Goal: Book appointment/travel/reservation

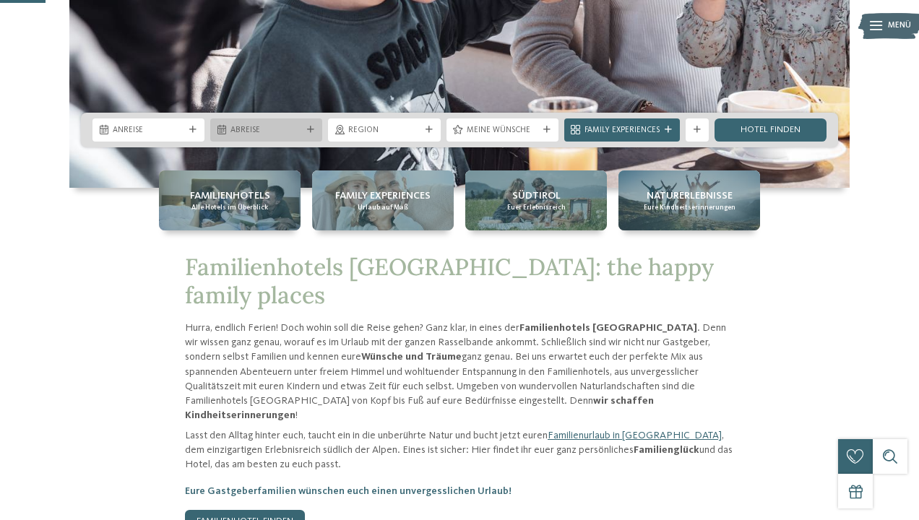
scroll to position [261, 0]
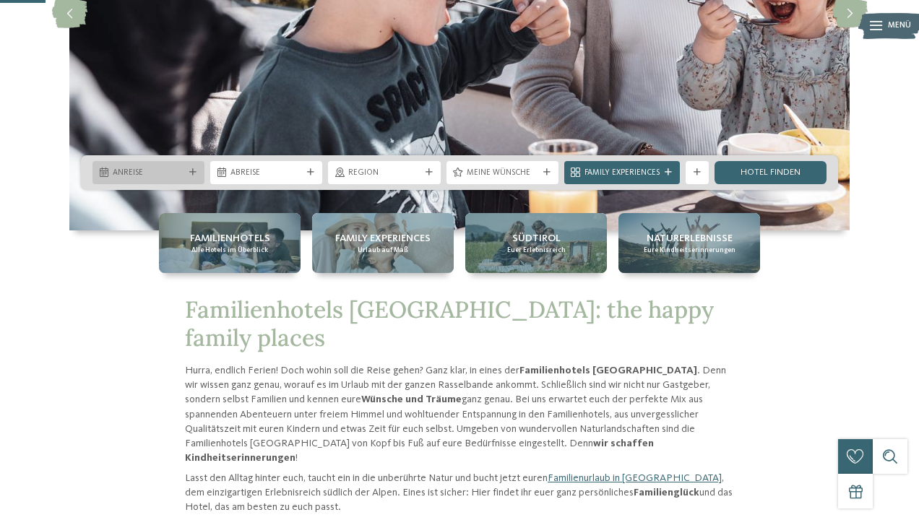
click at [188, 174] on div at bounding box center [193, 172] width 12 height 7
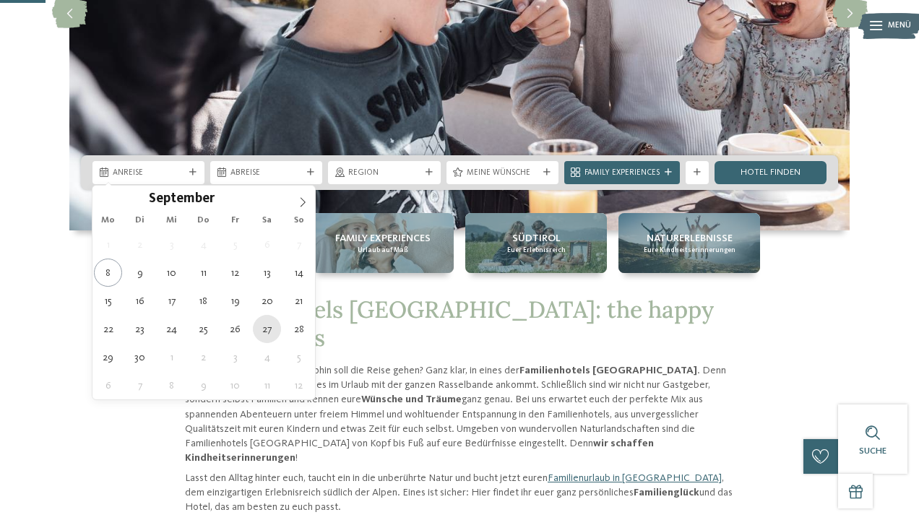
type div "27.09.2025"
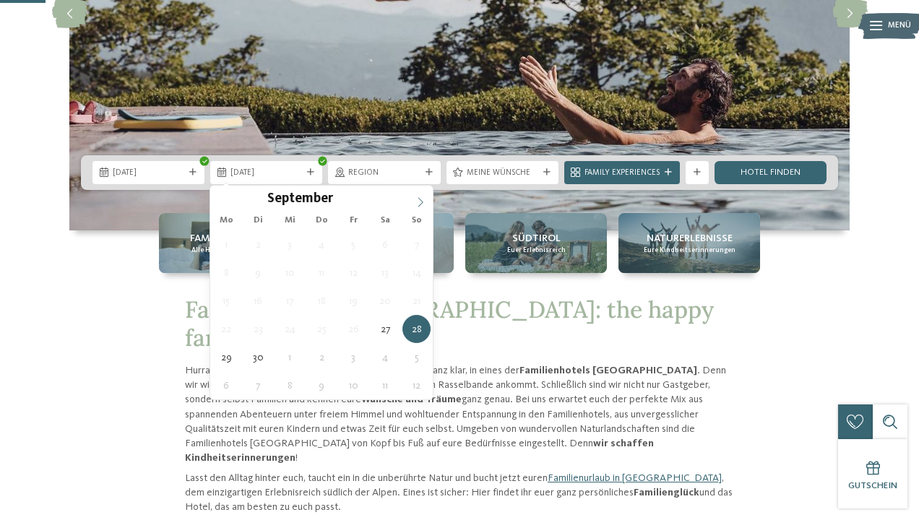
click at [420, 205] on icon at bounding box center [420, 202] width 10 height 10
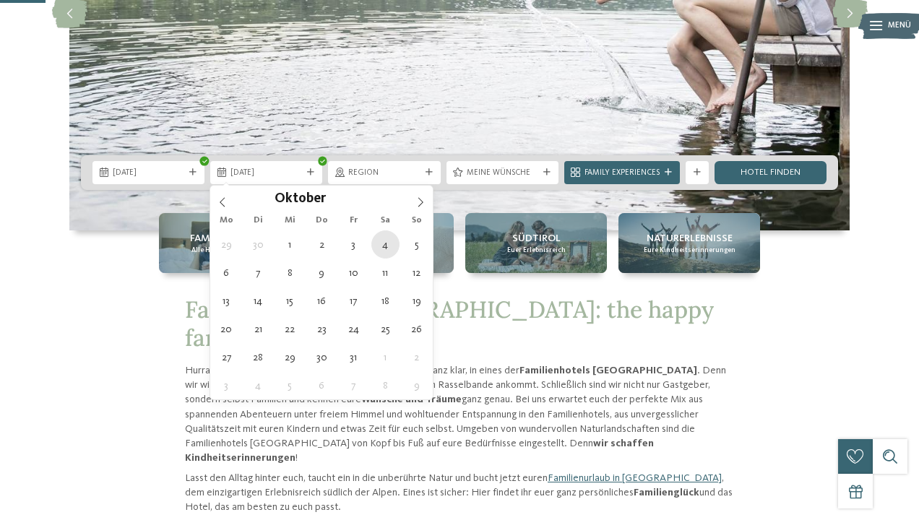
type div "04.10.2025"
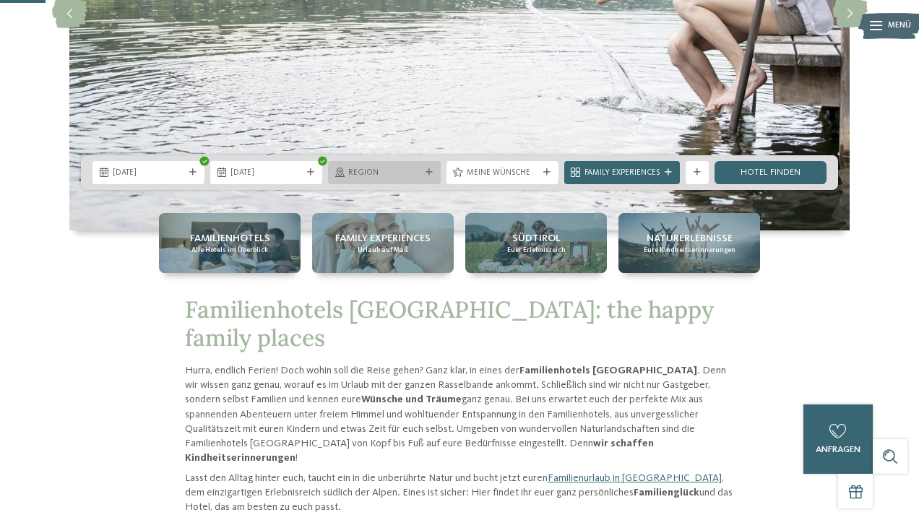
click at [428, 171] on icon at bounding box center [429, 172] width 7 height 7
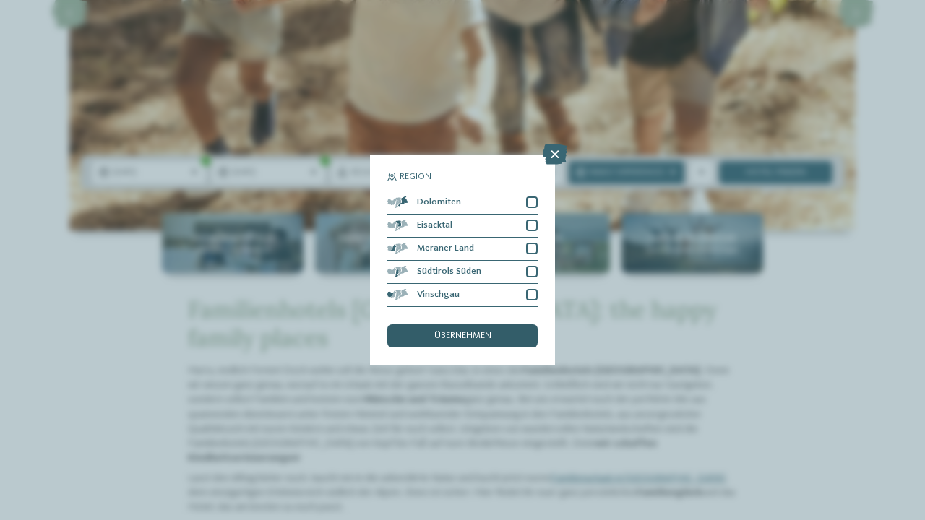
click at [486, 332] on span "übernehmen" at bounding box center [462, 336] width 57 height 9
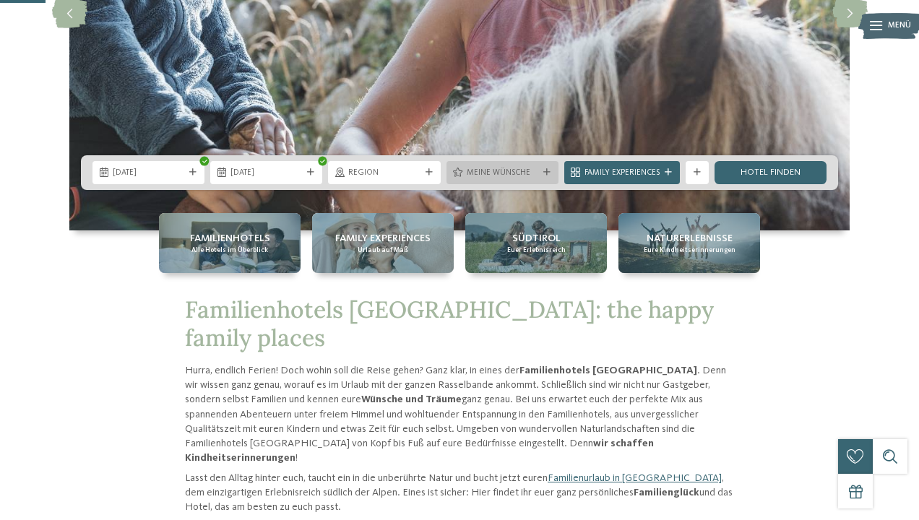
click at [541, 175] on div at bounding box center [547, 172] width 12 height 7
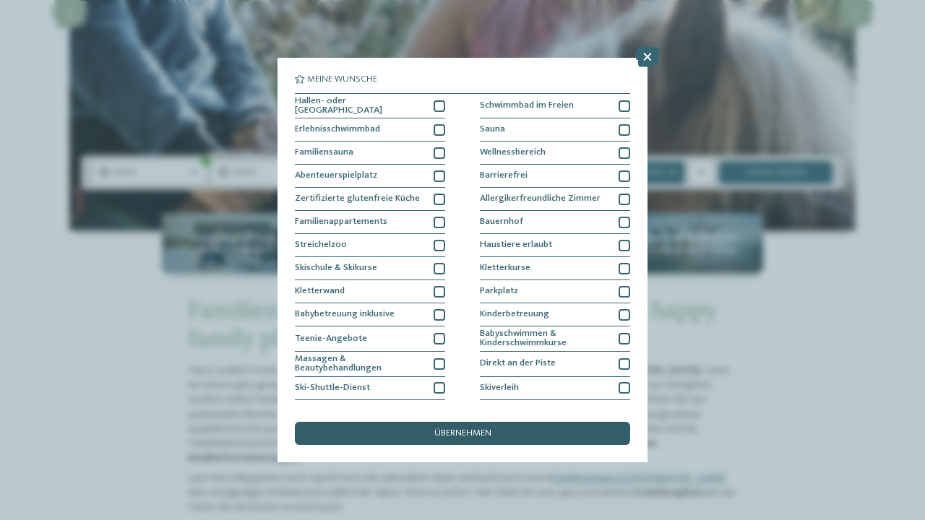
click at [555, 422] on div "übernehmen" at bounding box center [462, 433] width 335 height 23
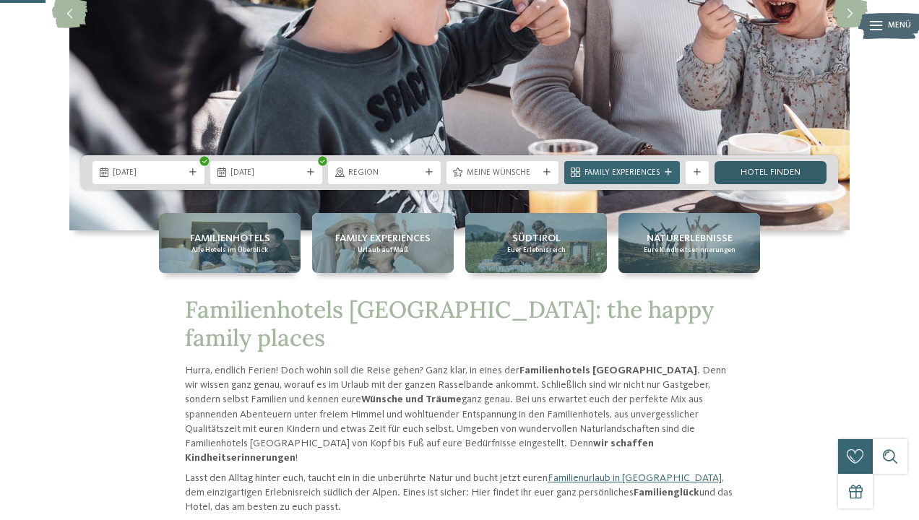
click at [761, 176] on link "Hotel finden" at bounding box center [771, 172] width 112 height 23
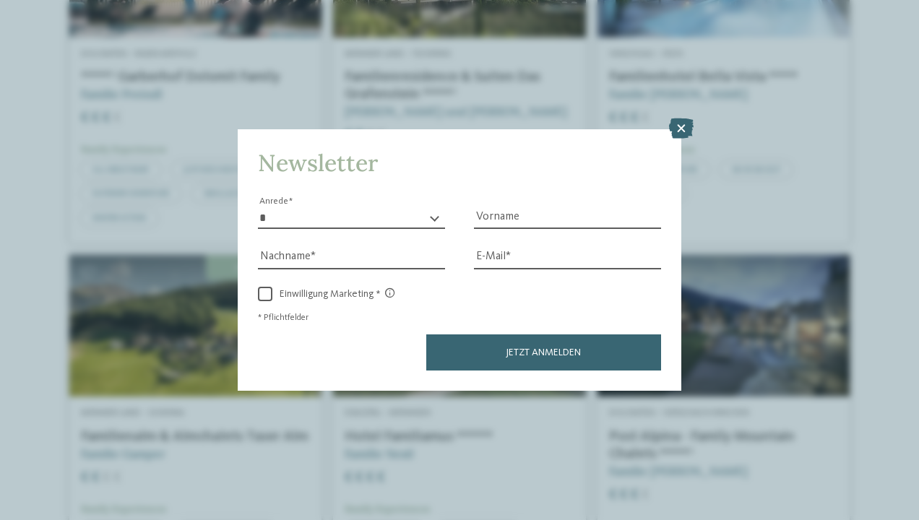
scroll to position [1633, 0]
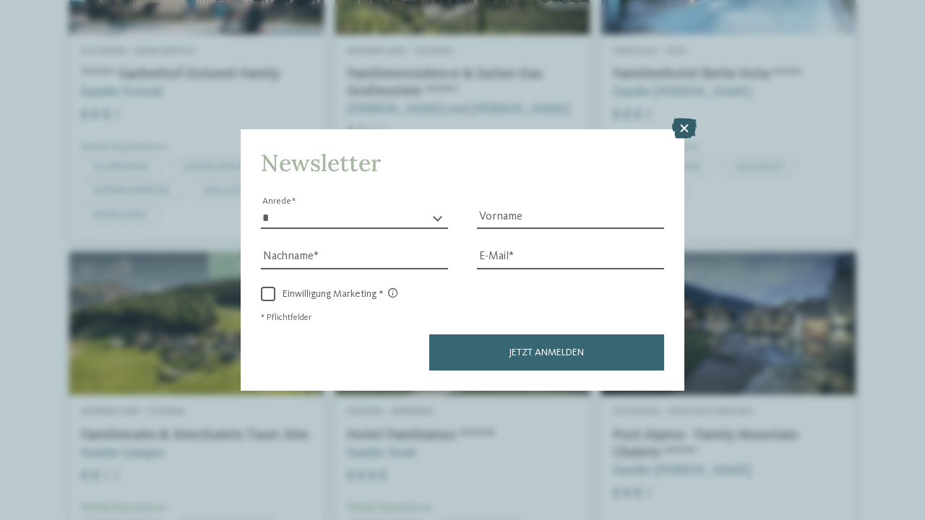
click at [679, 118] on icon at bounding box center [684, 128] width 25 height 20
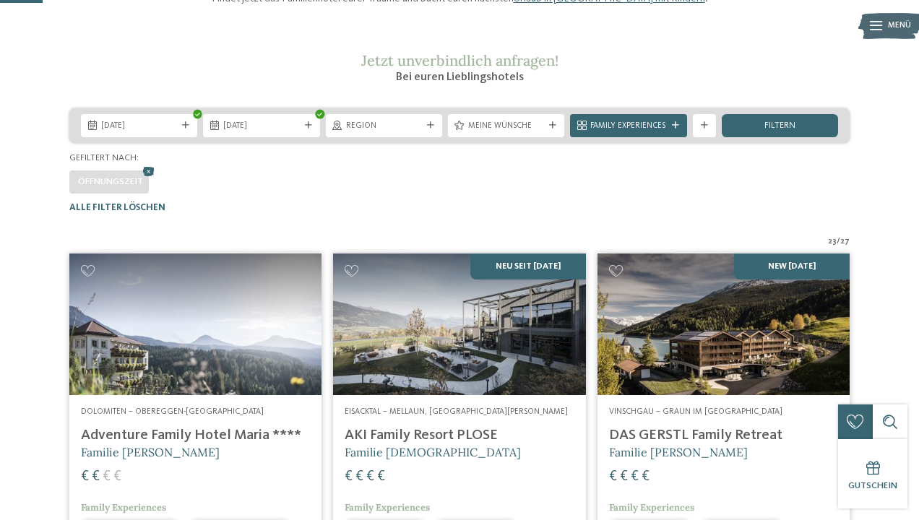
scroll to position [160, 0]
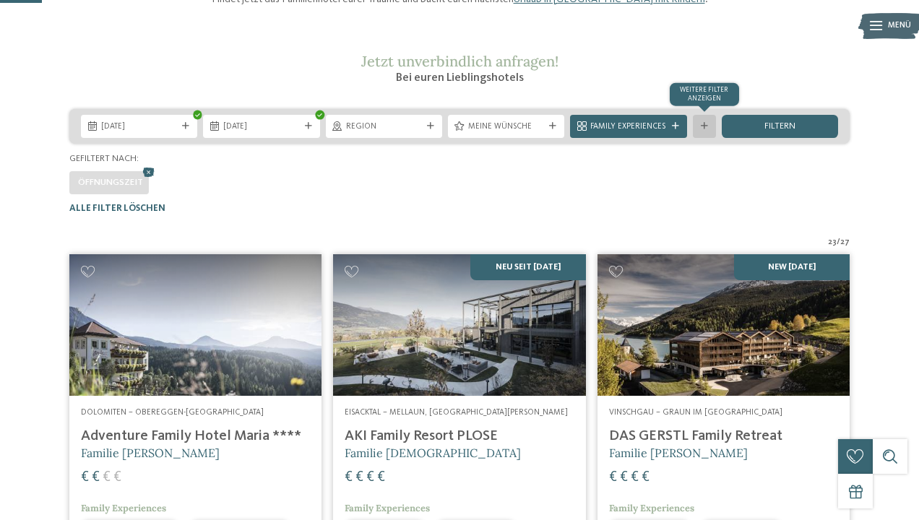
click at [706, 130] on icon at bounding box center [704, 126] width 7 height 7
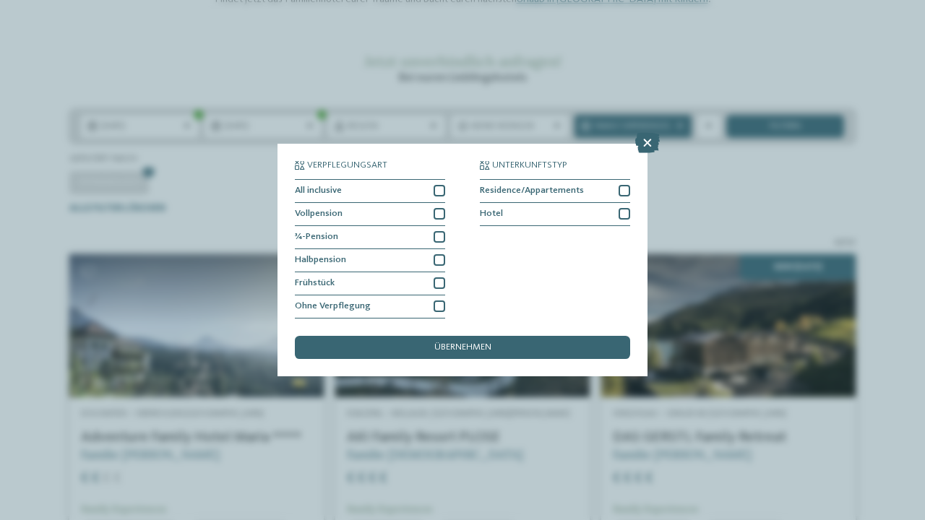
click at [698, 259] on div "Verpflegungsart All inclusive Vollpension Hotel" at bounding box center [462, 260] width 925 height 520
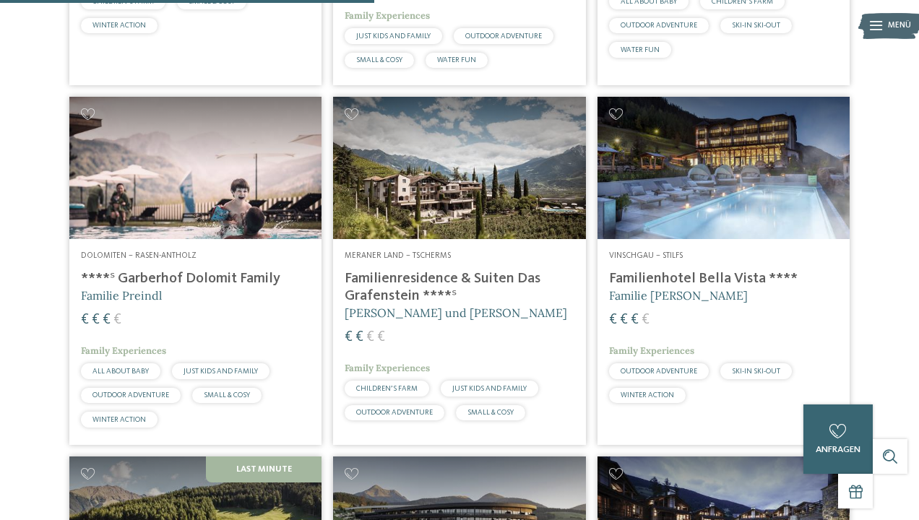
scroll to position [1426, 0]
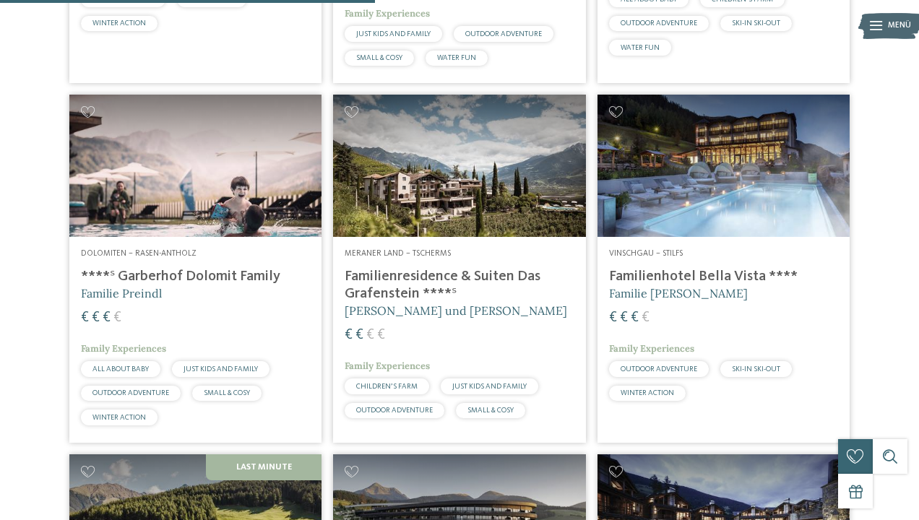
click at [486, 280] on h4 "Familienresidence & Suiten Das Grafenstein ****ˢ" at bounding box center [459, 285] width 229 height 35
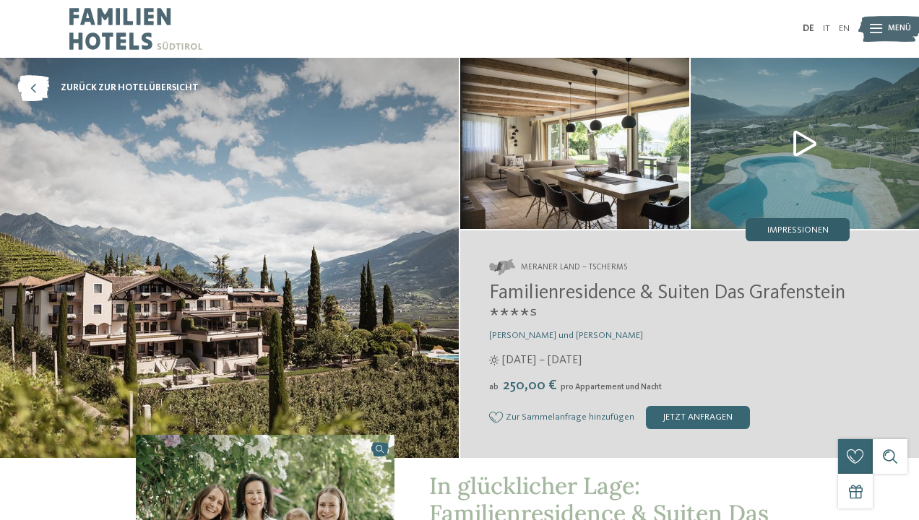
click at [817, 226] on span "Impressionen" at bounding box center [797, 230] width 61 height 9
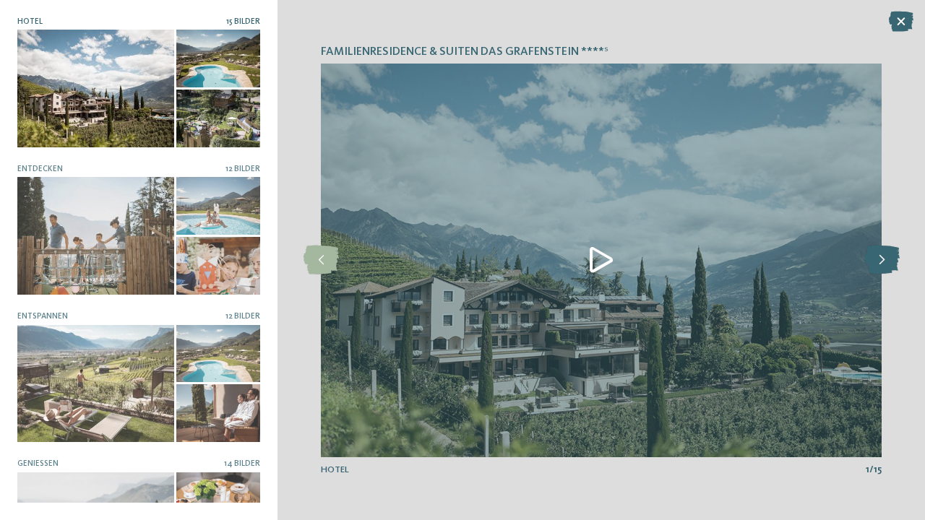
click at [886, 258] on icon at bounding box center [881, 260] width 35 height 29
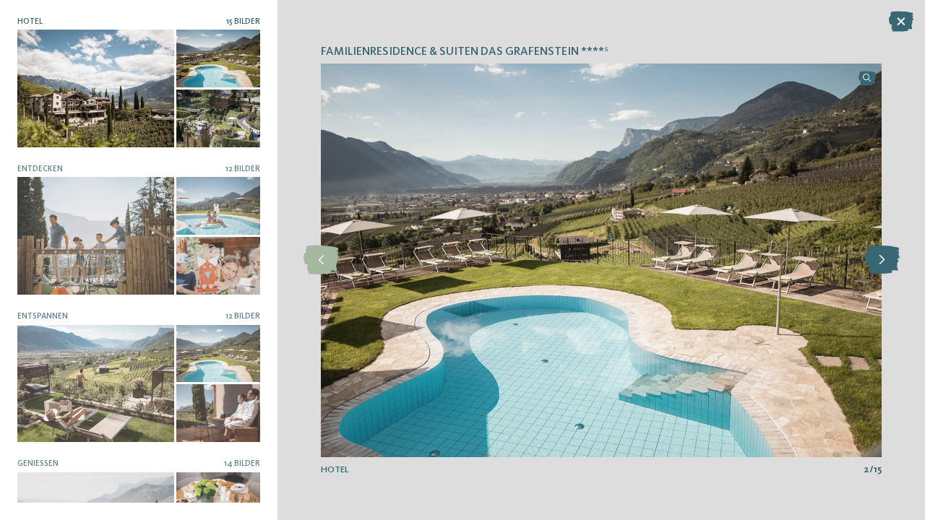
click at [886, 258] on icon at bounding box center [881, 260] width 35 height 29
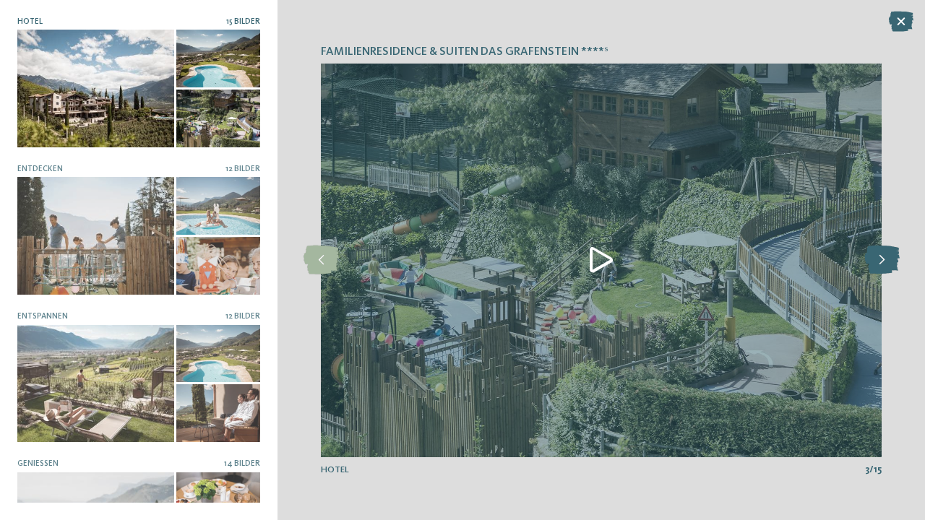
click at [886, 258] on icon at bounding box center [881, 260] width 35 height 29
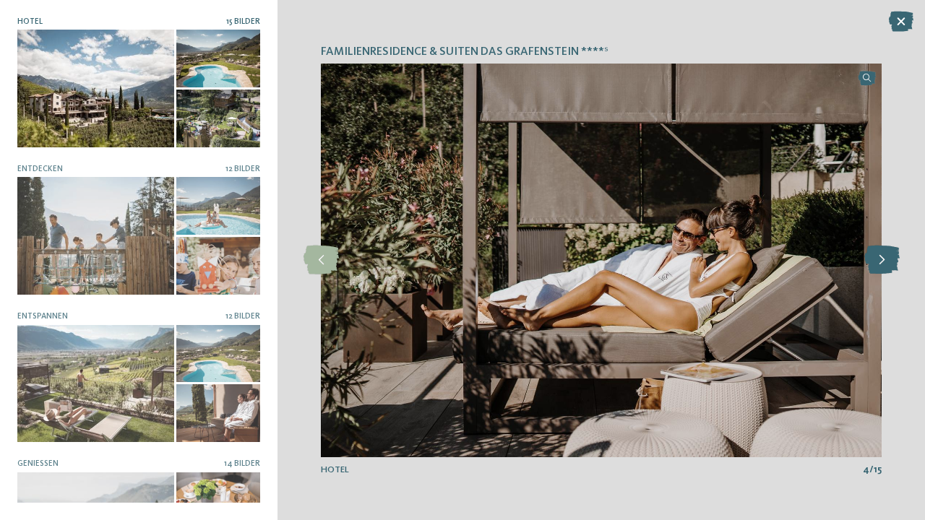
click at [886, 258] on icon at bounding box center [881, 260] width 35 height 29
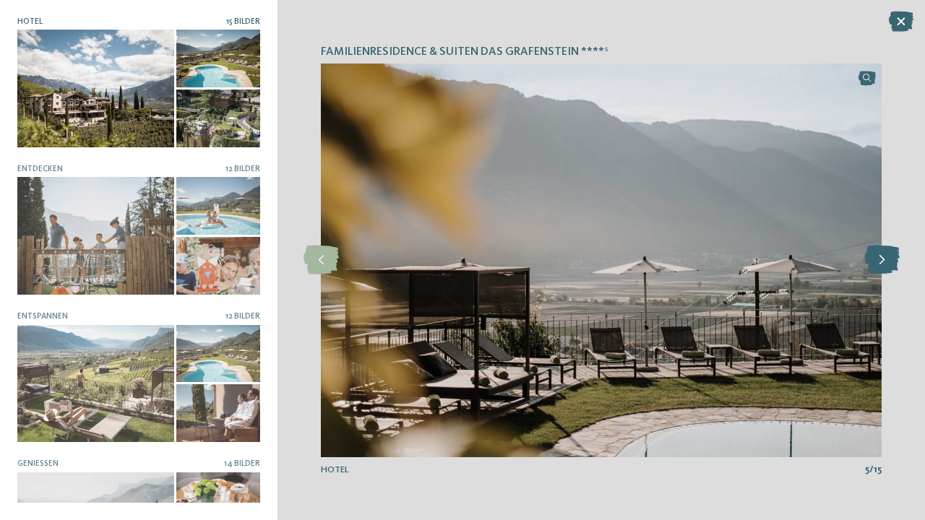
click at [886, 258] on icon at bounding box center [881, 260] width 35 height 29
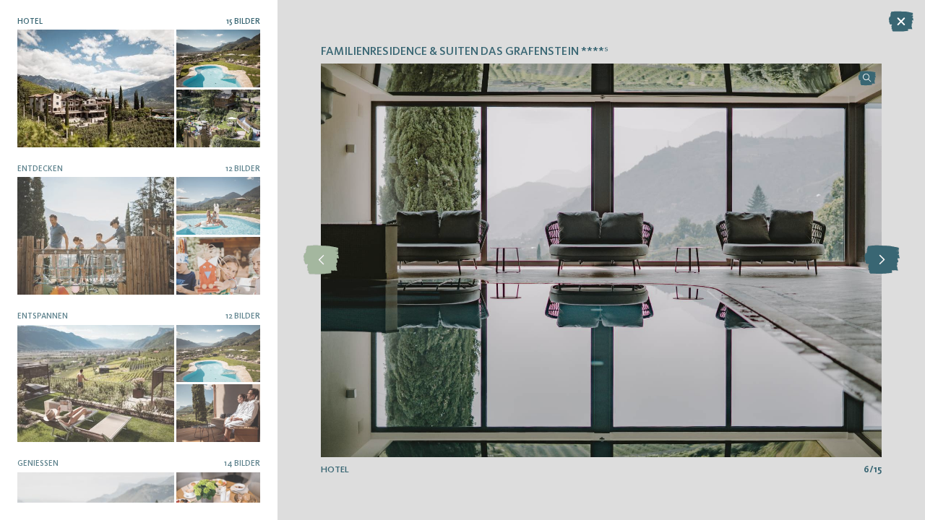
click at [886, 258] on icon at bounding box center [881, 260] width 35 height 29
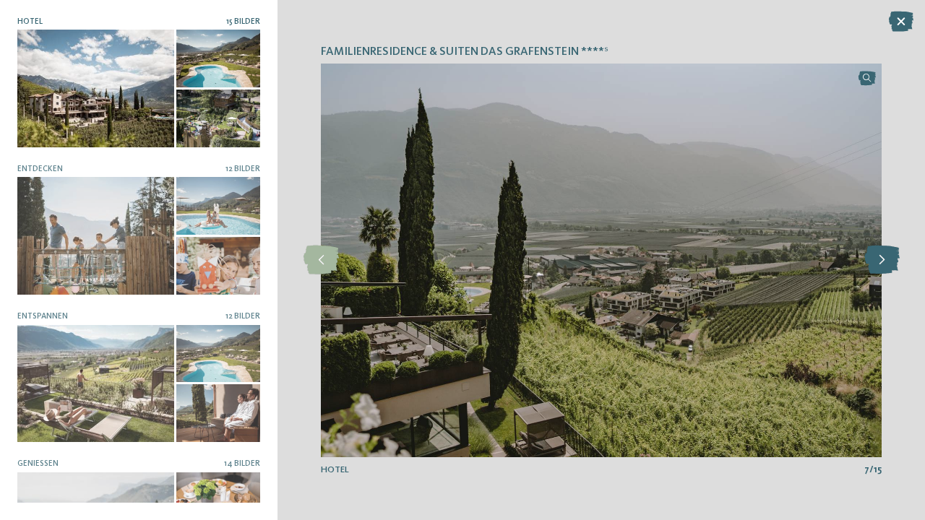
click at [886, 258] on icon at bounding box center [881, 260] width 35 height 29
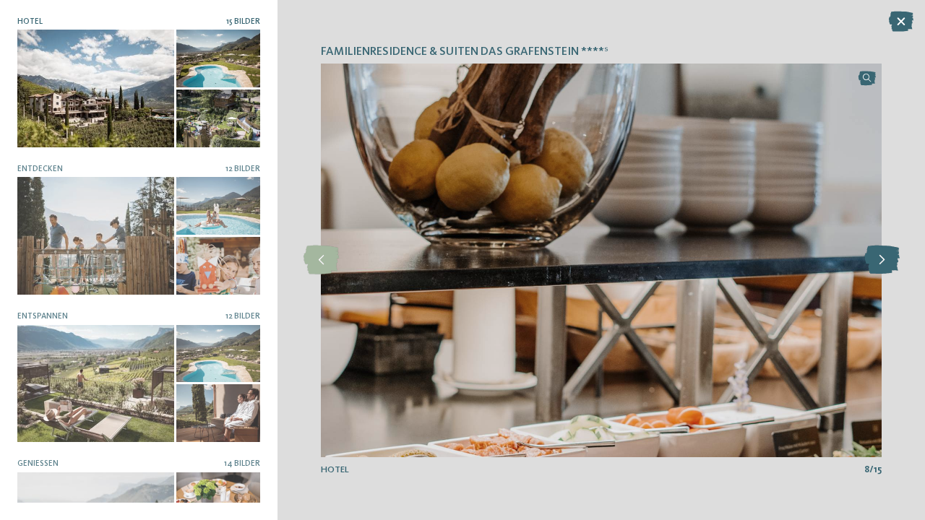
click at [886, 258] on icon at bounding box center [881, 260] width 35 height 29
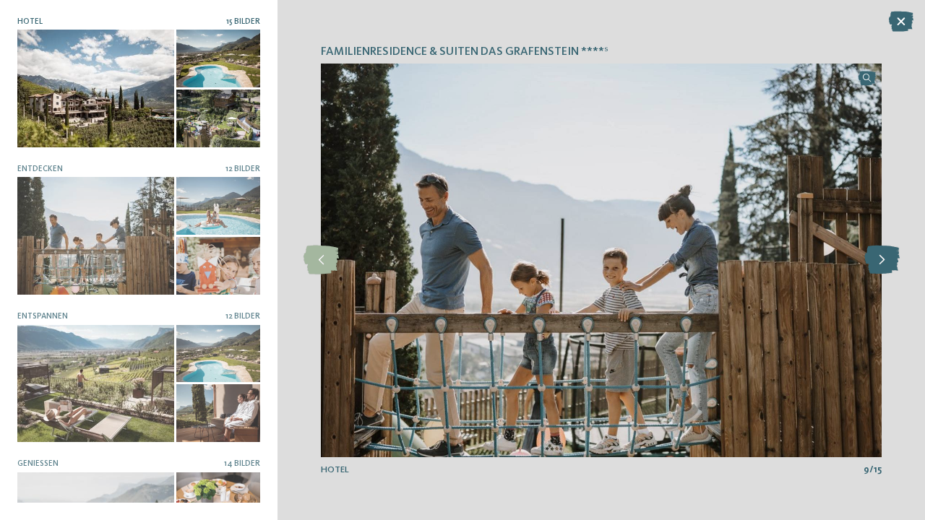
click at [886, 258] on icon at bounding box center [881, 260] width 35 height 29
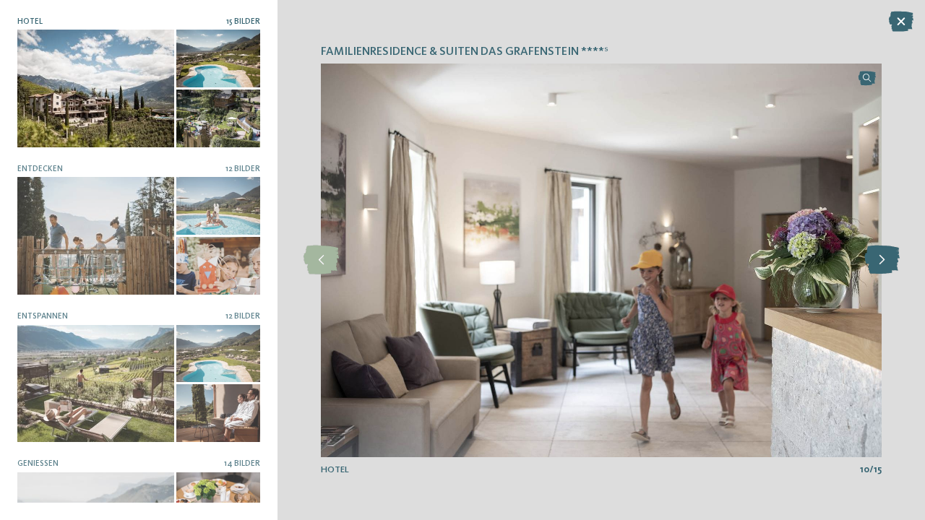
click at [886, 258] on icon at bounding box center [881, 260] width 35 height 29
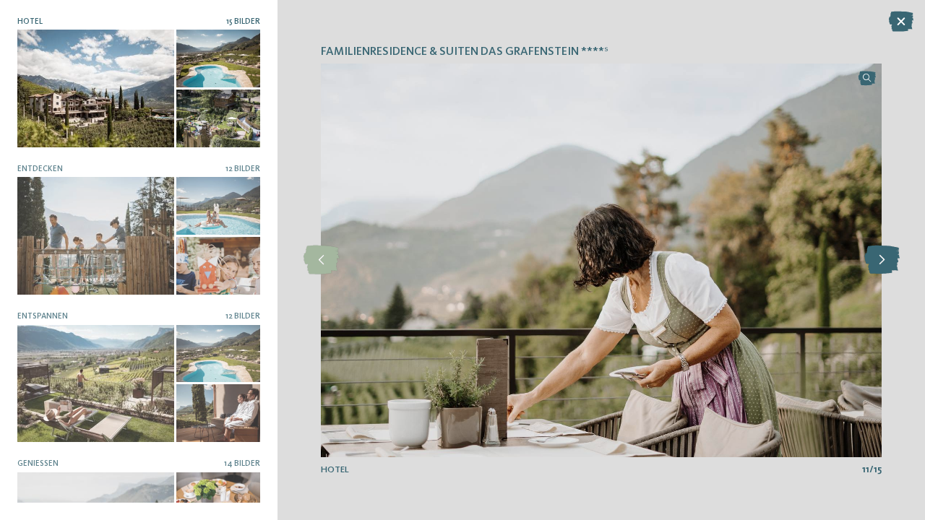
click at [886, 258] on icon at bounding box center [881, 260] width 35 height 29
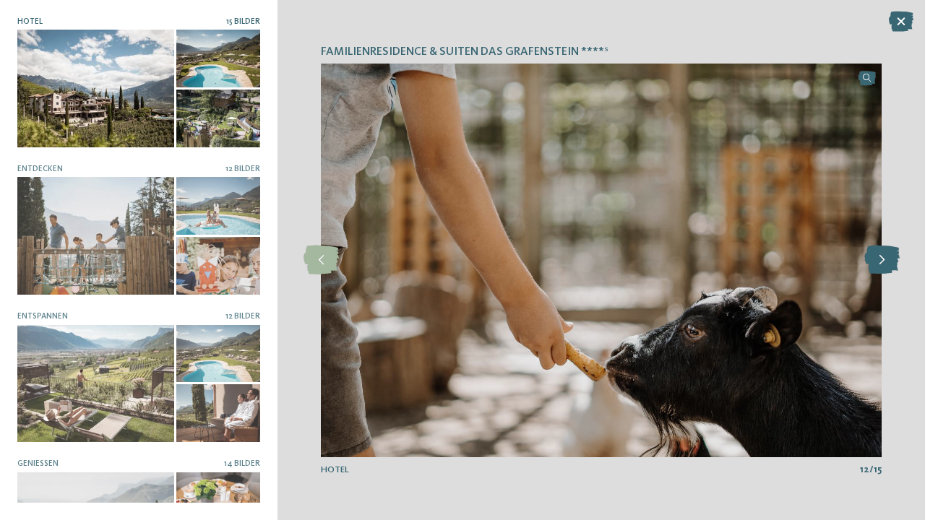
click at [886, 258] on icon at bounding box center [881, 260] width 35 height 29
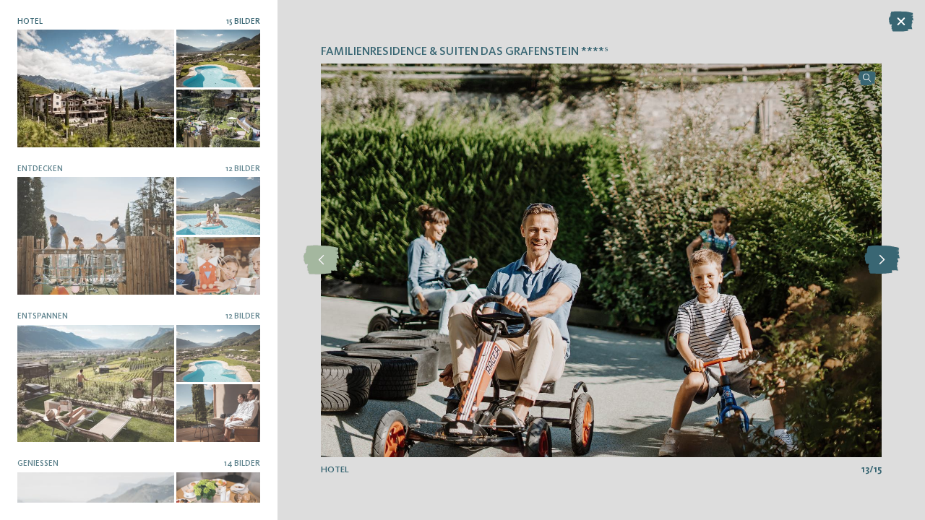
click at [886, 258] on icon at bounding box center [881, 260] width 35 height 29
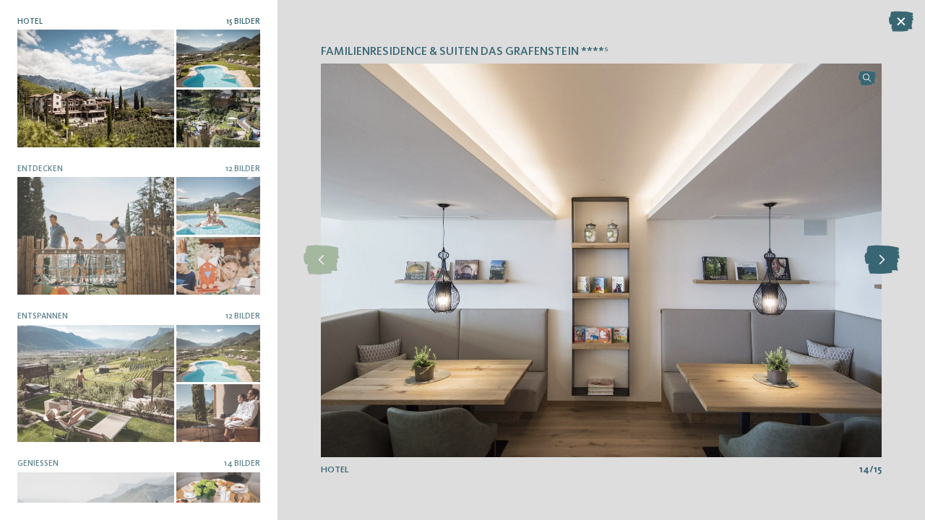
click at [886, 258] on icon at bounding box center [881, 260] width 35 height 29
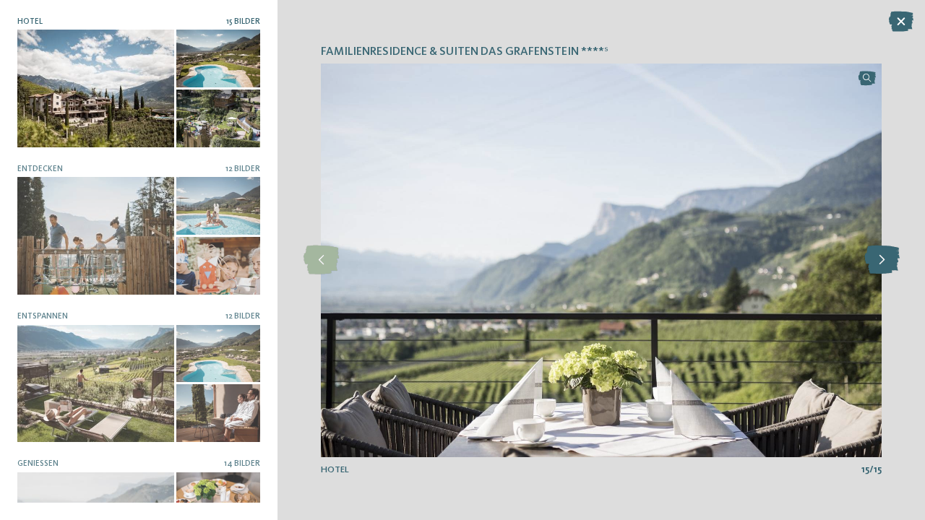
click at [886, 258] on icon at bounding box center [881, 260] width 35 height 29
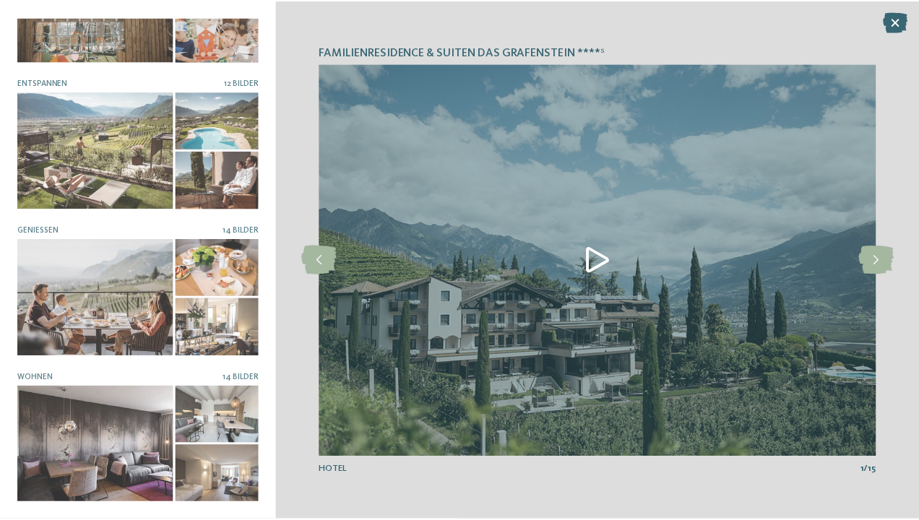
scroll to position [233, 0]
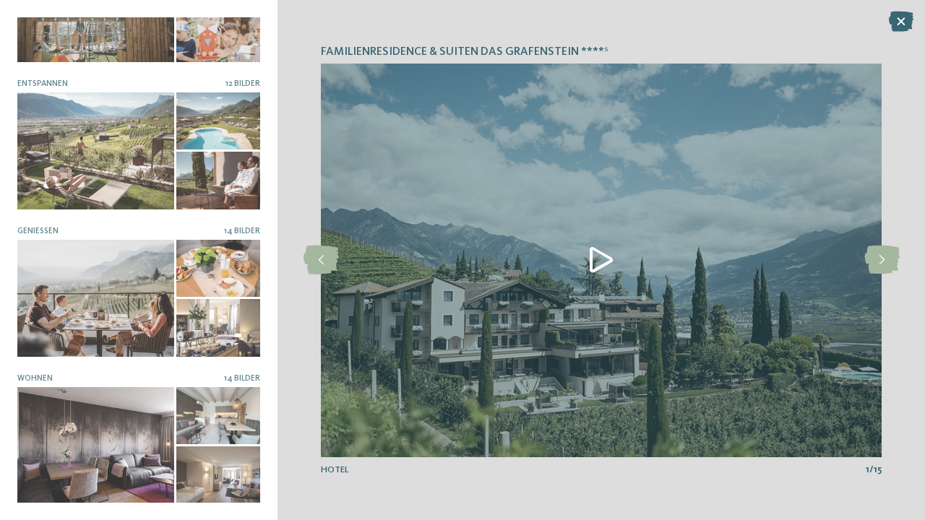
click at [903, 20] on icon at bounding box center [901, 22] width 25 height 20
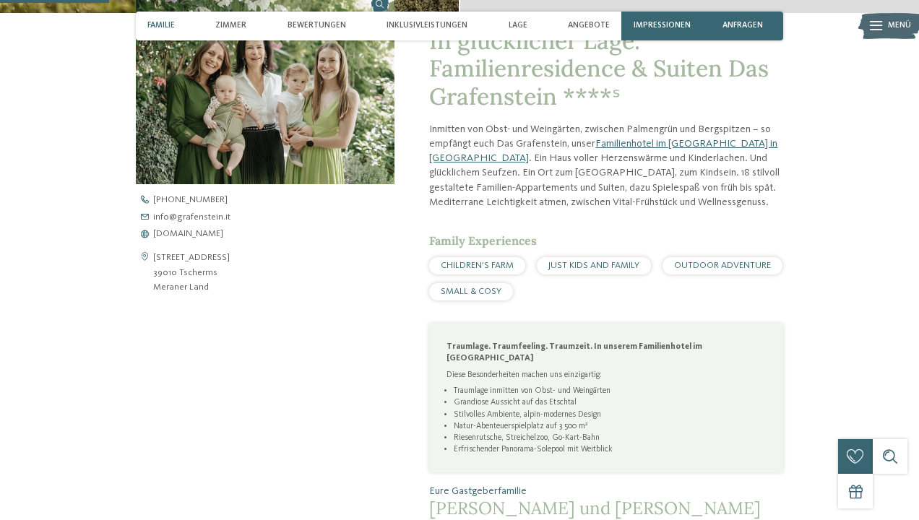
scroll to position [462, 0]
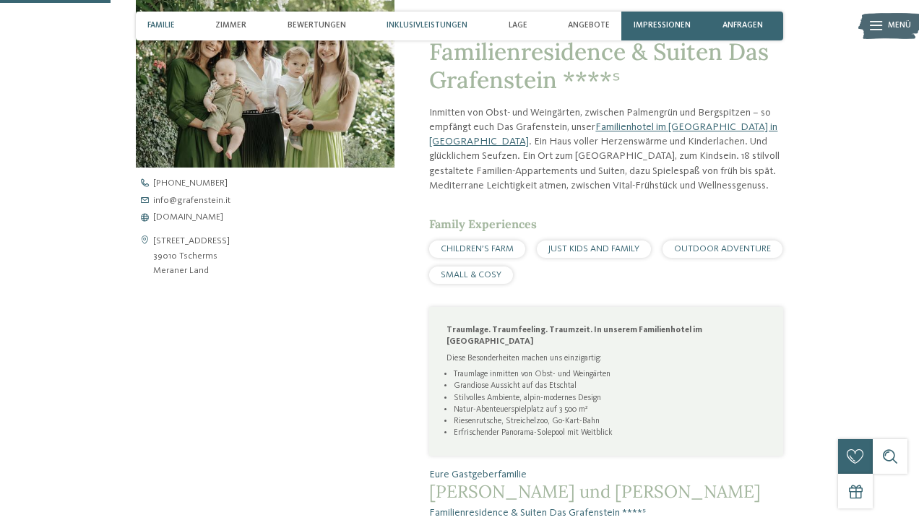
click at [452, 30] on span "Inklusivleistungen" at bounding box center [427, 25] width 81 height 9
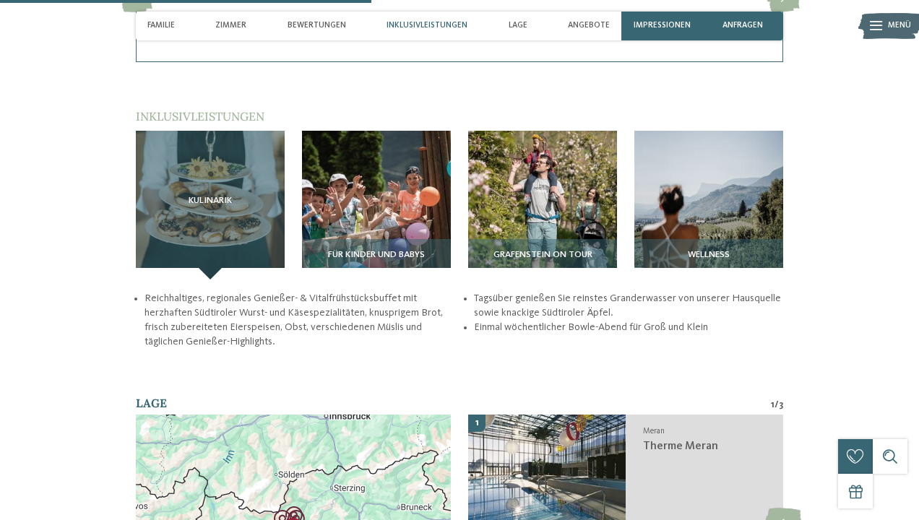
scroll to position [1556, 0]
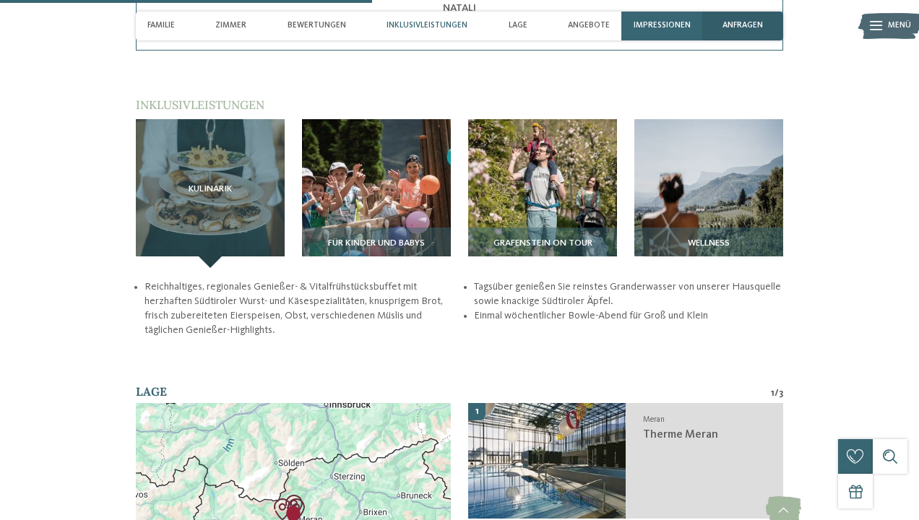
click at [748, 26] on span "anfragen" at bounding box center [742, 25] width 40 height 9
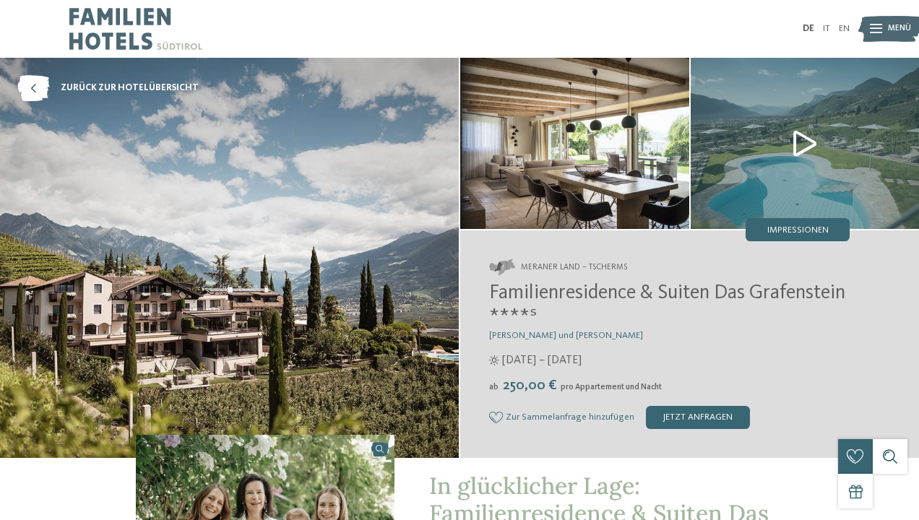
scroll to position [0, 0]
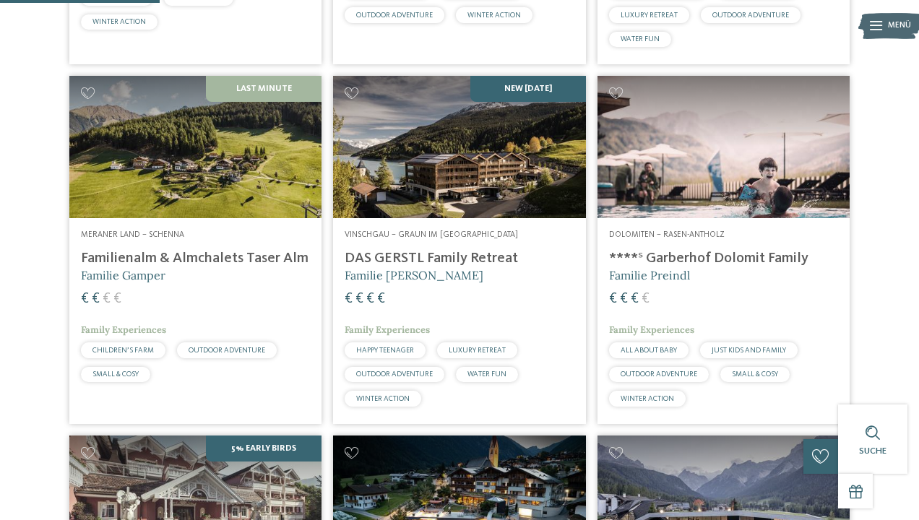
scroll to position [647, 0]
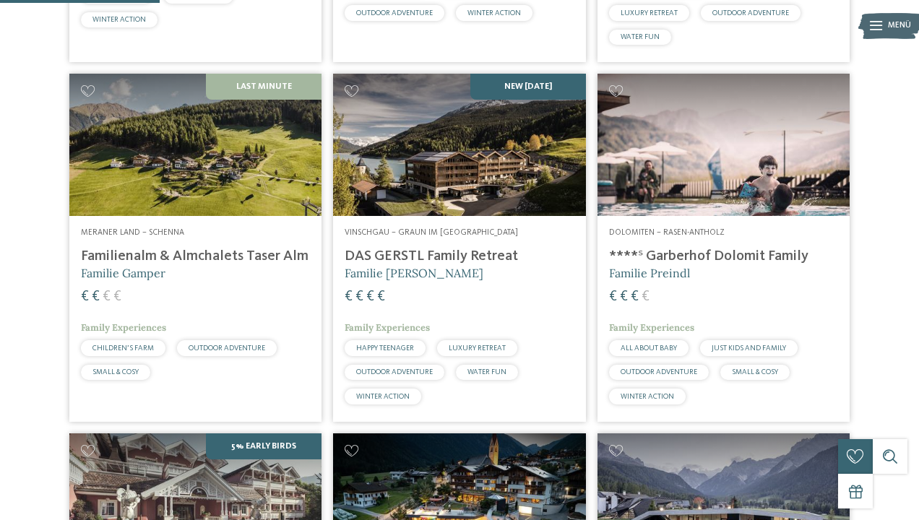
click at [714, 265] on h4 "****ˢ Garberhof Dolomit Family" at bounding box center [723, 256] width 229 height 17
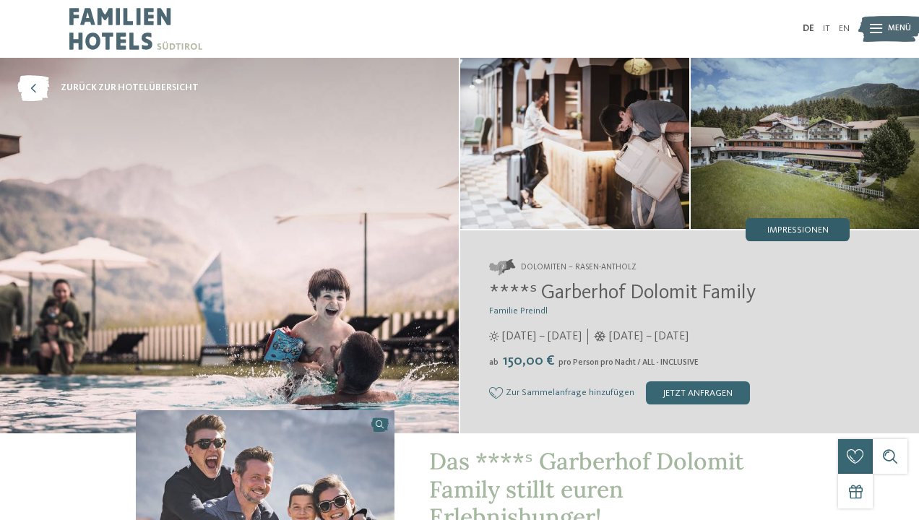
click at [798, 230] on span "Impressionen" at bounding box center [797, 230] width 61 height 9
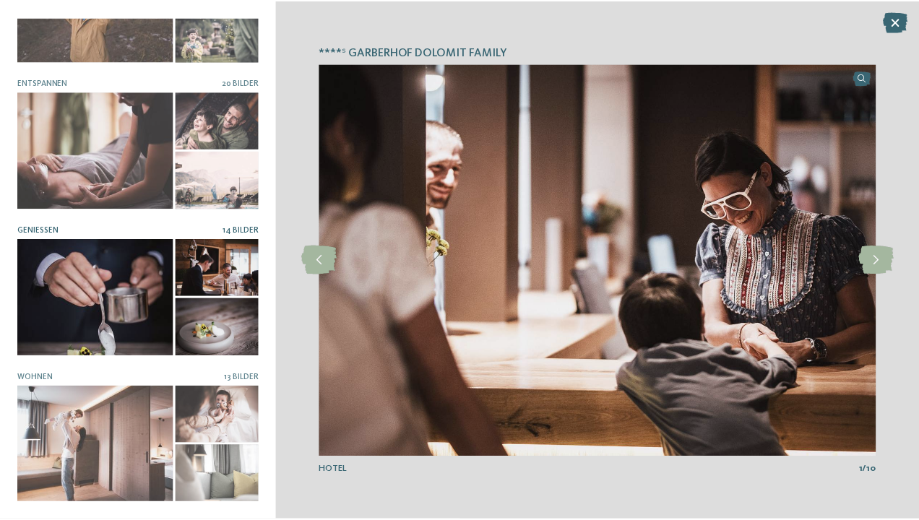
scroll to position [233, 0]
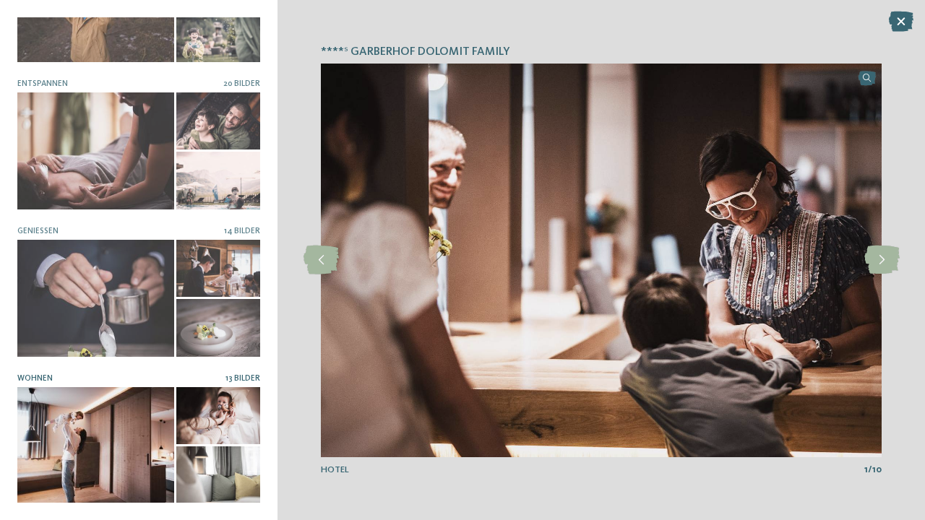
click at [236, 376] on span "13 Bilder" at bounding box center [242, 378] width 35 height 9
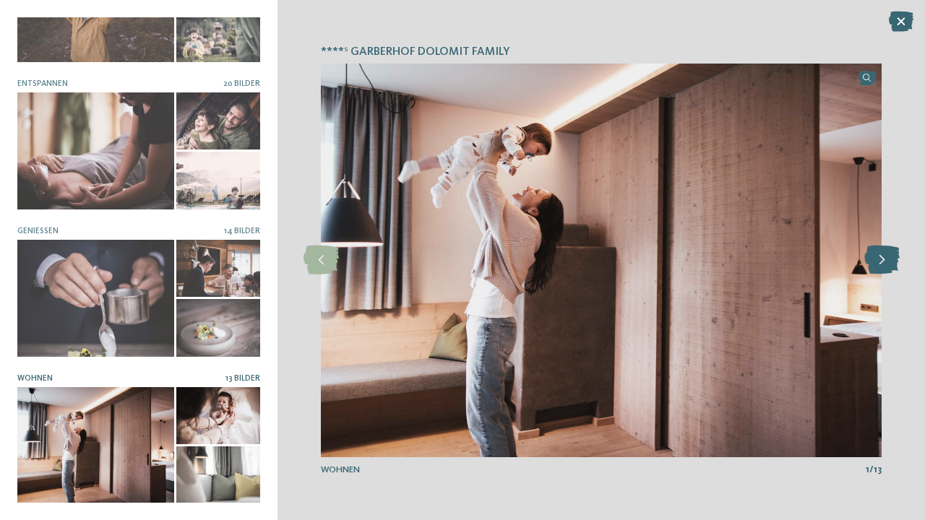
click at [888, 259] on icon at bounding box center [881, 260] width 35 height 29
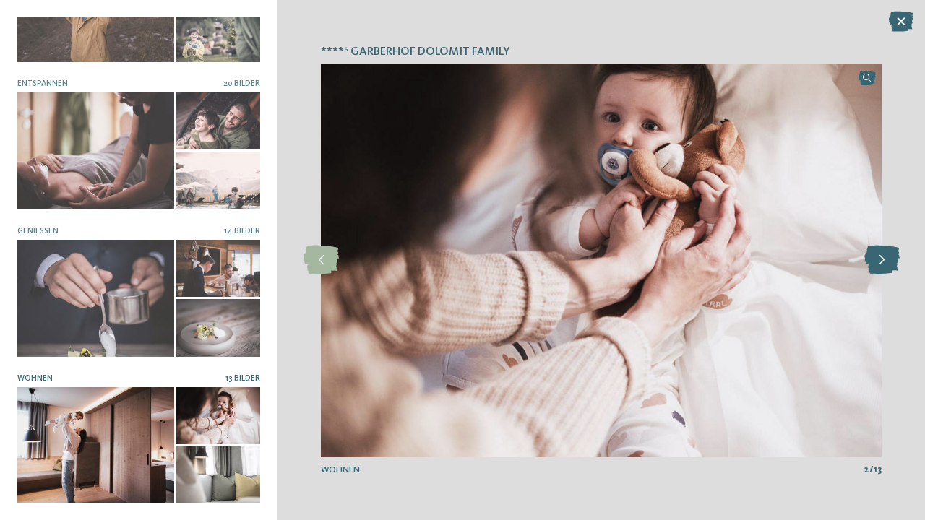
click at [888, 259] on icon at bounding box center [881, 260] width 35 height 29
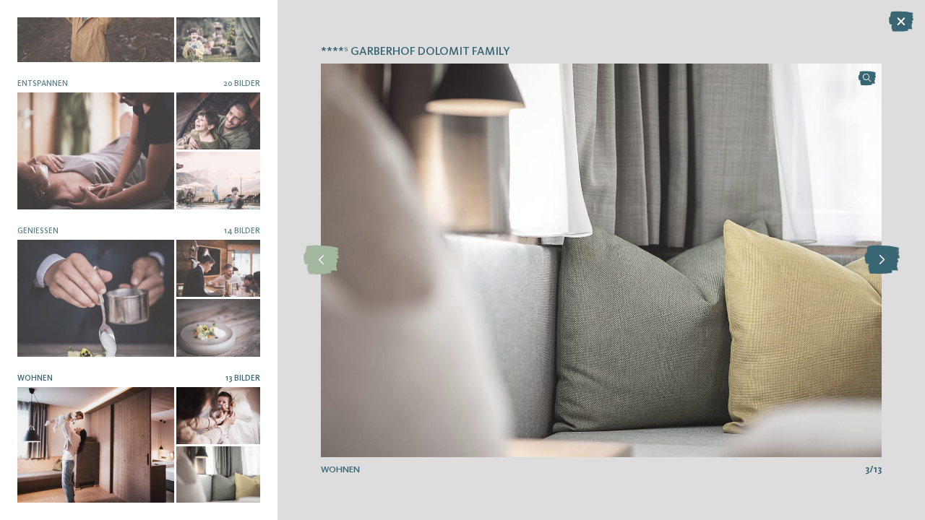
click at [888, 259] on icon at bounding box center [881, 260] width 35 height 29
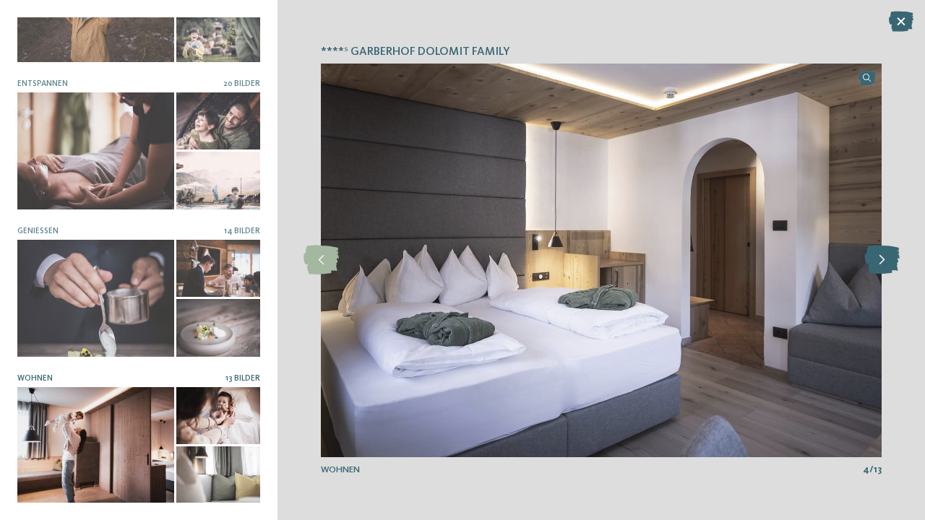
click at [888, 259] on icon at bounding box center [881, 260] width 35 height 29
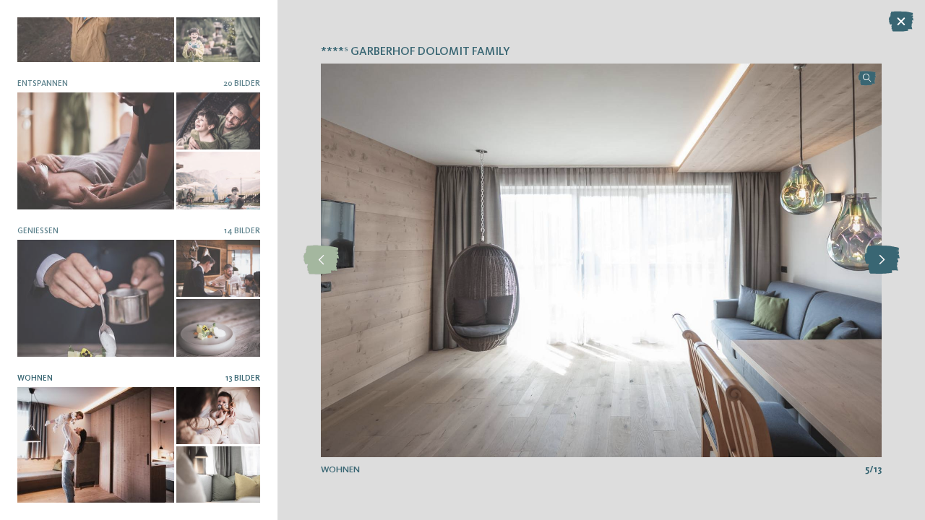
click at [888, 259] on icon at bounding box center [881, 260] width 35 height 29
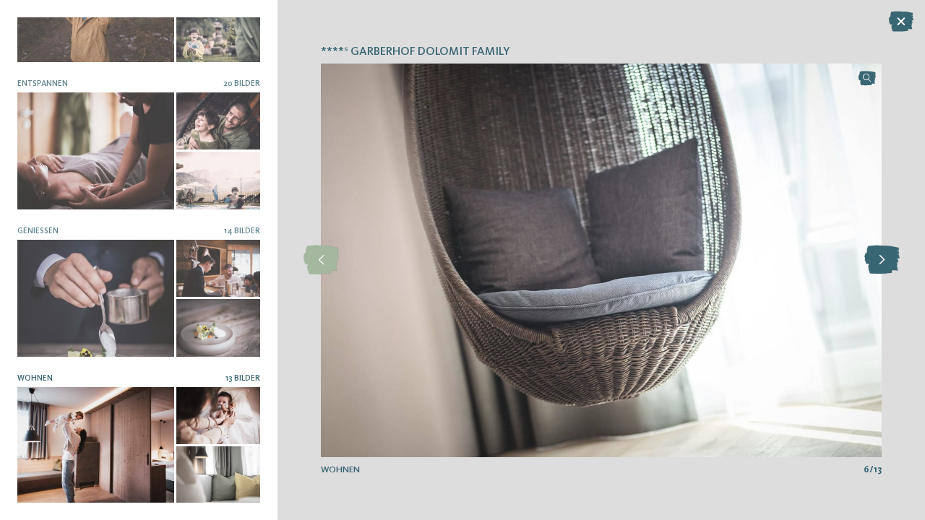
click at [888, 259] on icon at bounding box center [881, 260] width 35 height 29
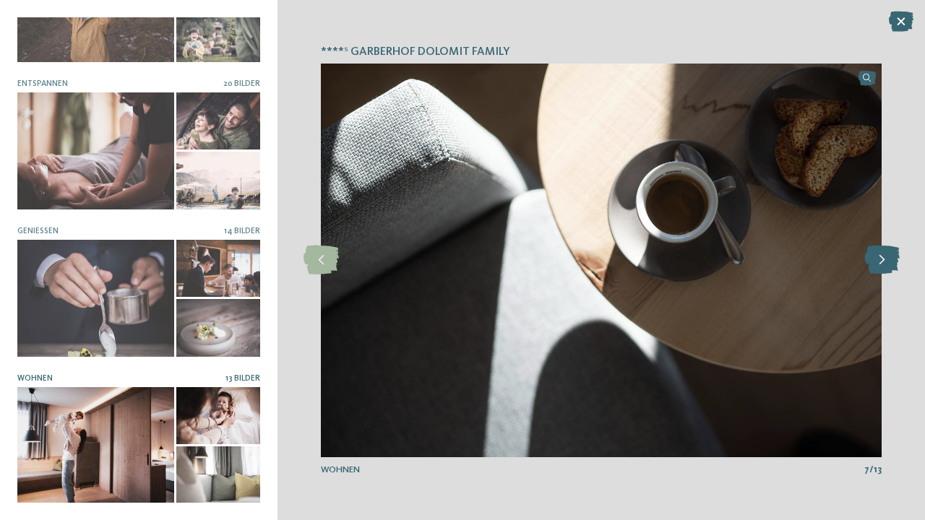
click at [888, 259] on icon at bounding box center [881, 260] width 35 height 29
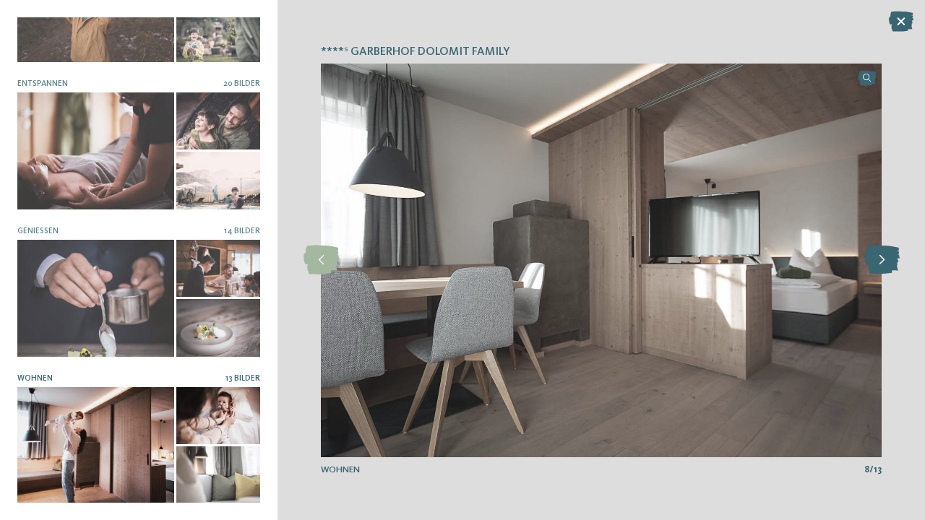
click at [888, 259] on icon at bounding box center [881, 260] width 35 height 29
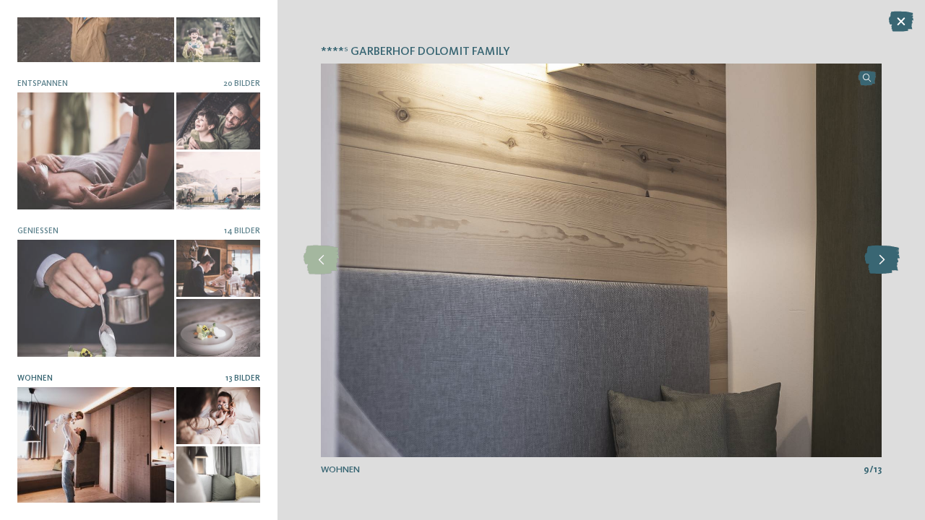
click at [888, 259] on icon at bounding box center [881, 260] width 35 height 29
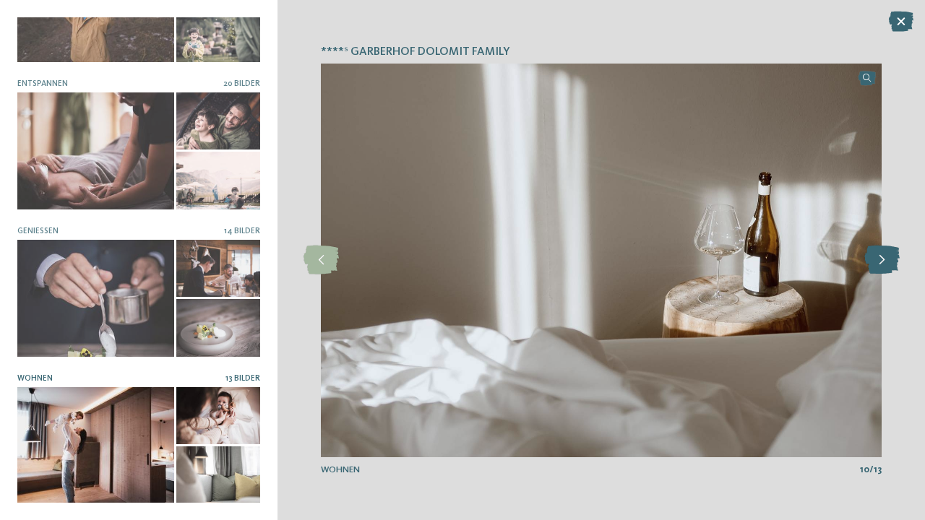
click at [888, 259] on icon at bounding box center [881, 260] width 35 height 29
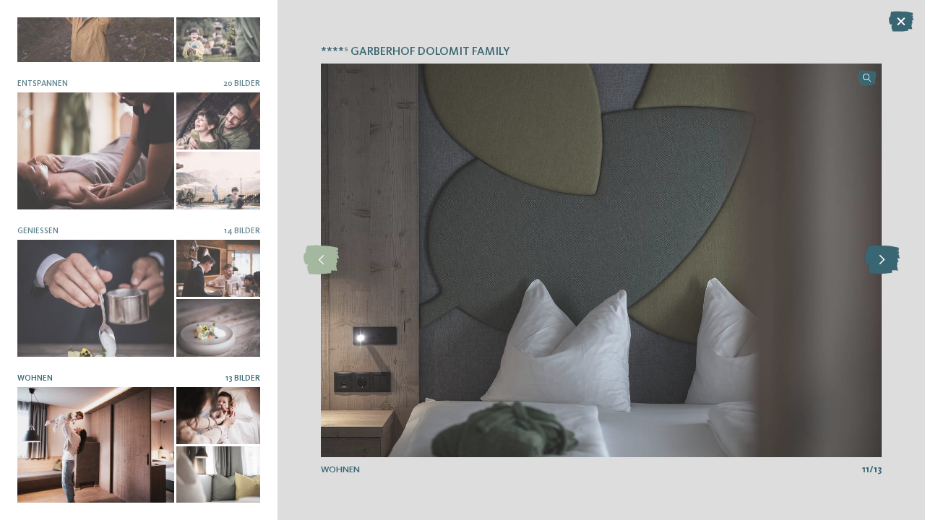
click at [888, 259] on icon at bounding box center [881, 260] width 35 height 29
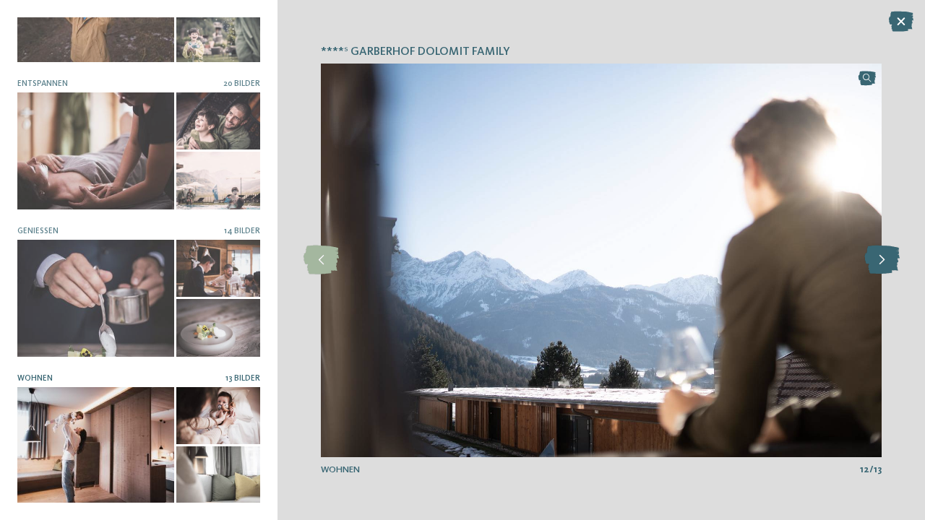
click at [888, 259] on icon at bounding box center [881, 260] width 35 height 29
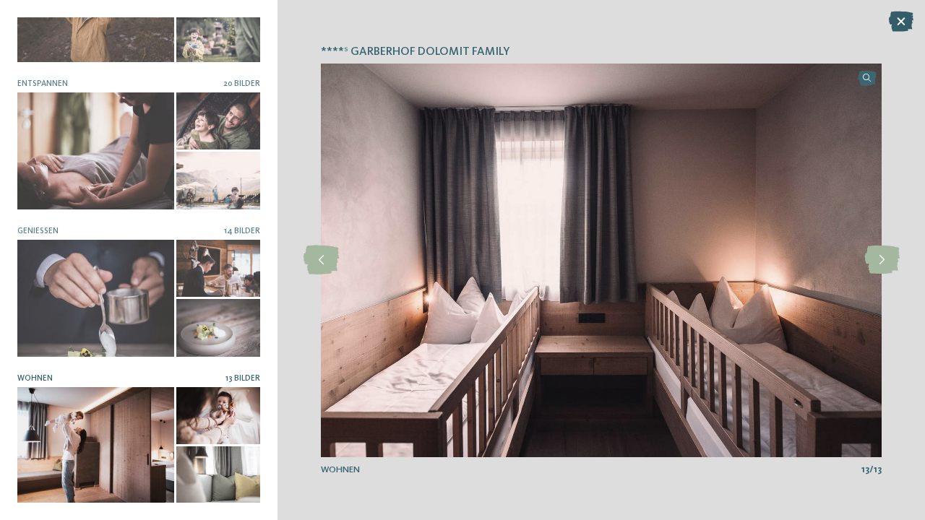
click at [901, 21] on icon at bounding box center [901, 22] width 25 height 20
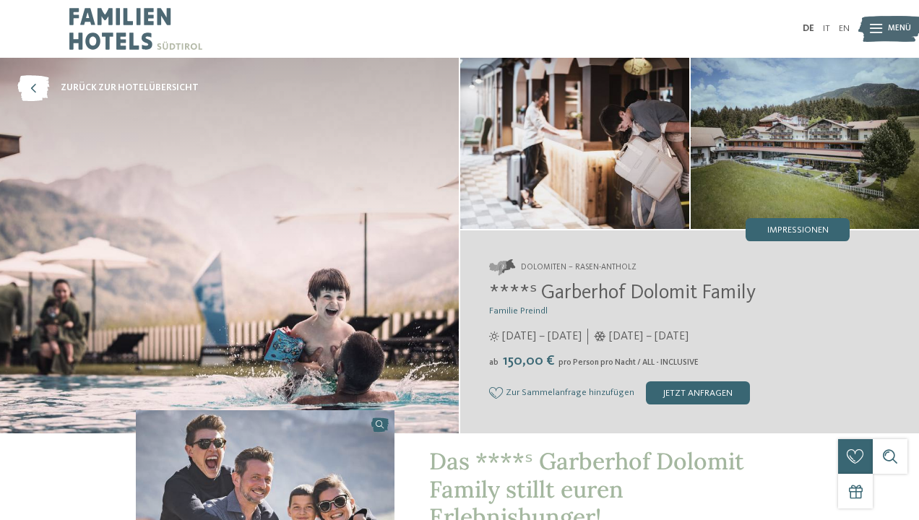
scroll to position [0, 0]
drag, startPoint x: 540, startPoint y: 293, endPoint x: 785, endPoint y: 298, distance: 245.7
click at [785, 298] on h2 "****ˢ Garberhof Dolomit Family" at bounding box center [669, 294] width 361 height 25
copy span "Garberhof Dolomit Family"
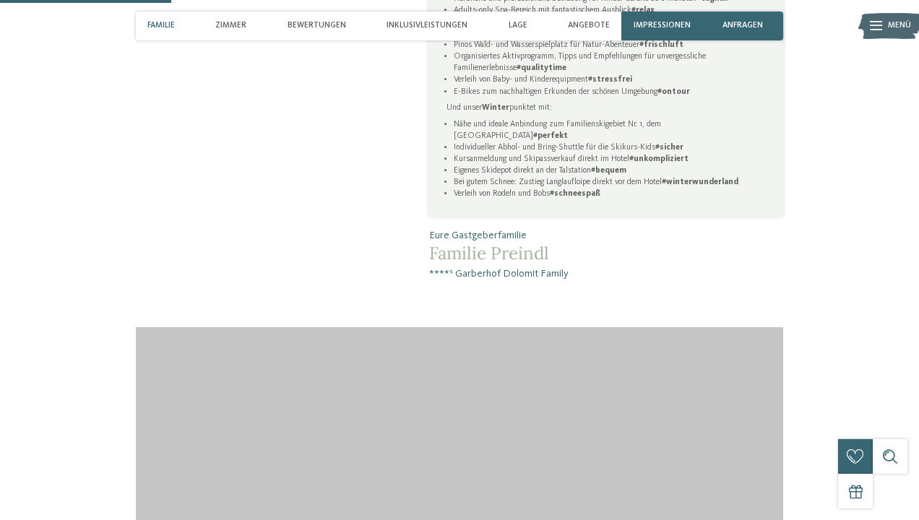
scroll to position [883, 0]
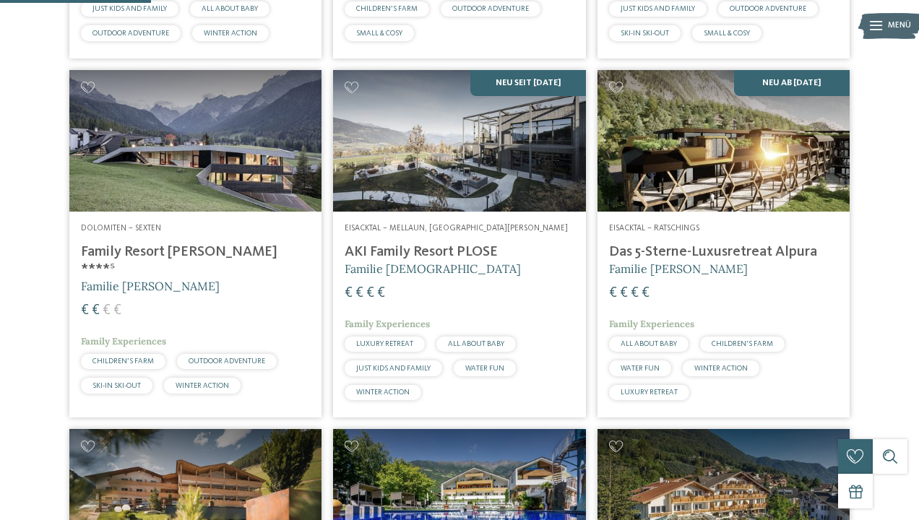
scroll to position [613, 0]
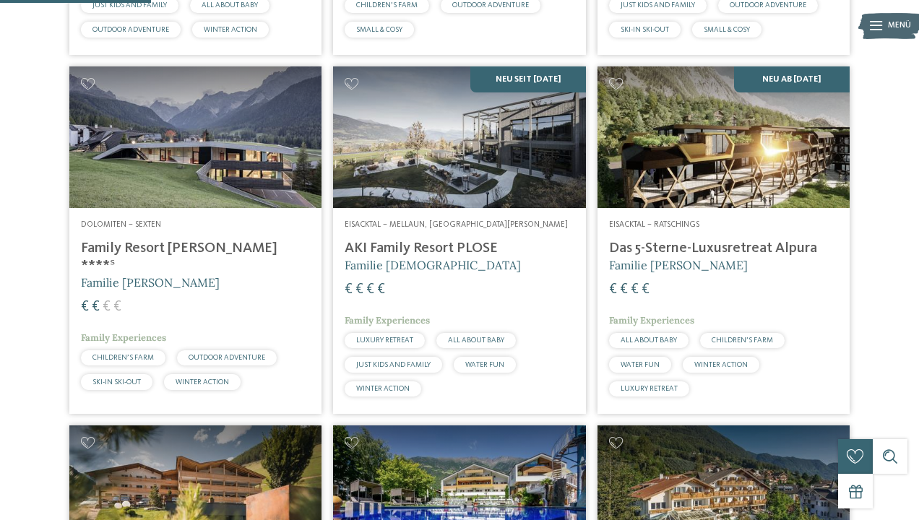
click at [142, 269] on h4 "Family Resort [PERSON_NAME] ****ˢ" at bounding box center [195, 257] width 229 height 35
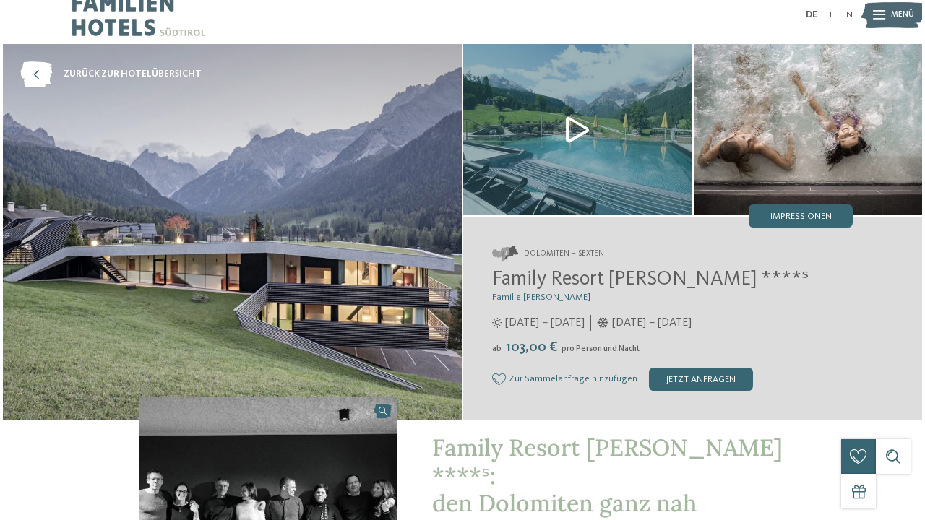
scroll to position [25, 0]
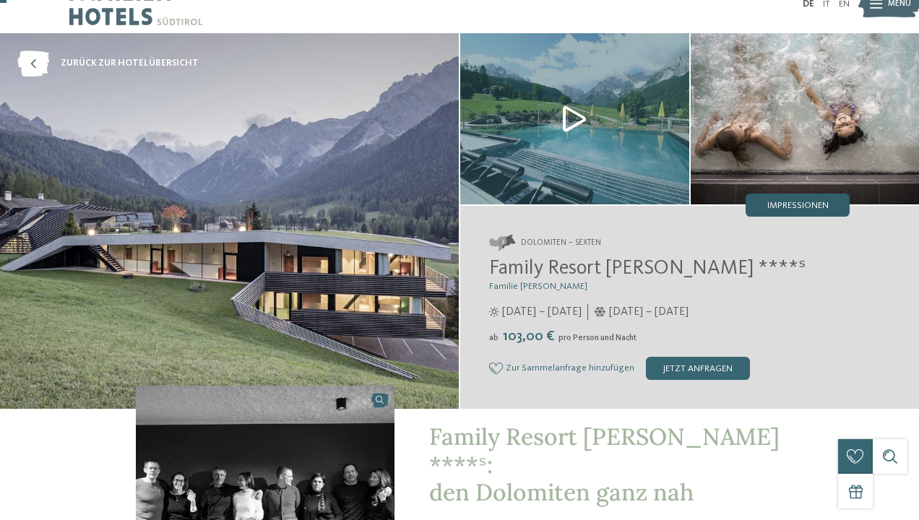
click at [811, 207] on span "Impressionen" at bounding box center [797, 206] width 61 height 9
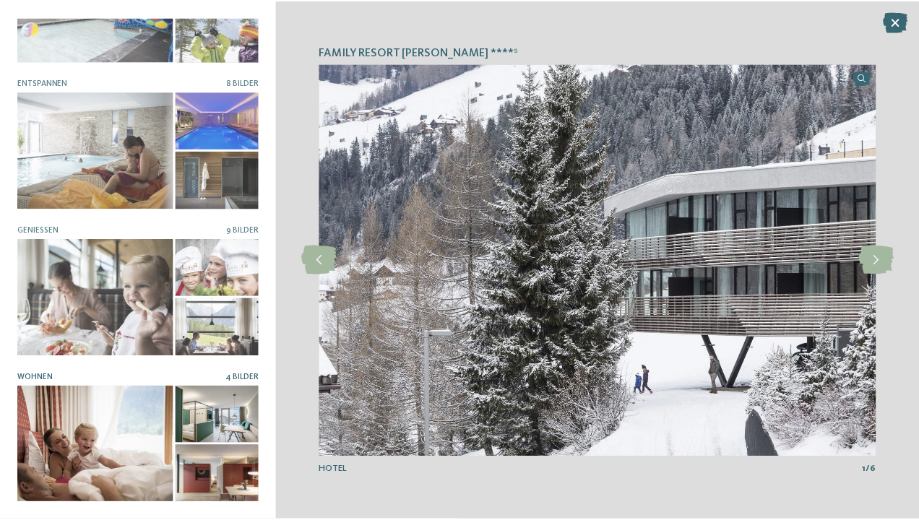
scroll to position [233, 0]
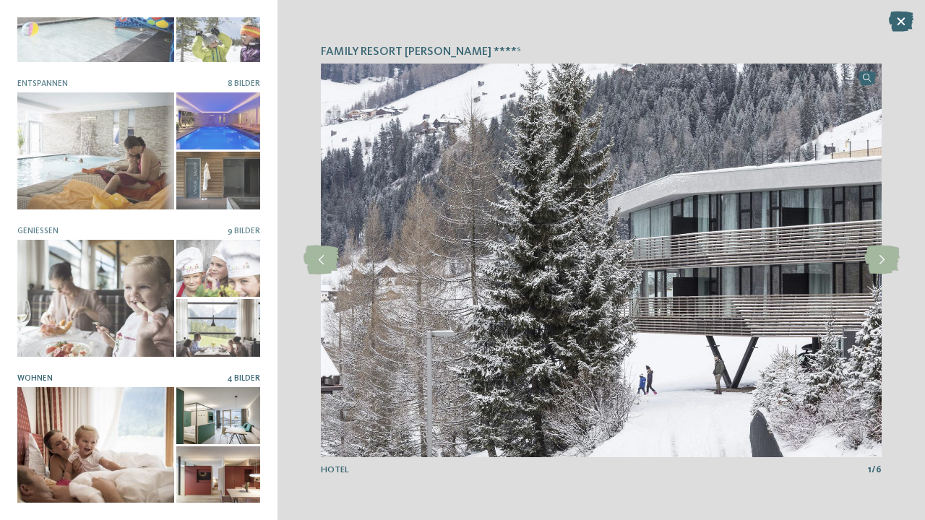
click at [96, 439] on div at bounding box center [95, 446] width 157 height 118
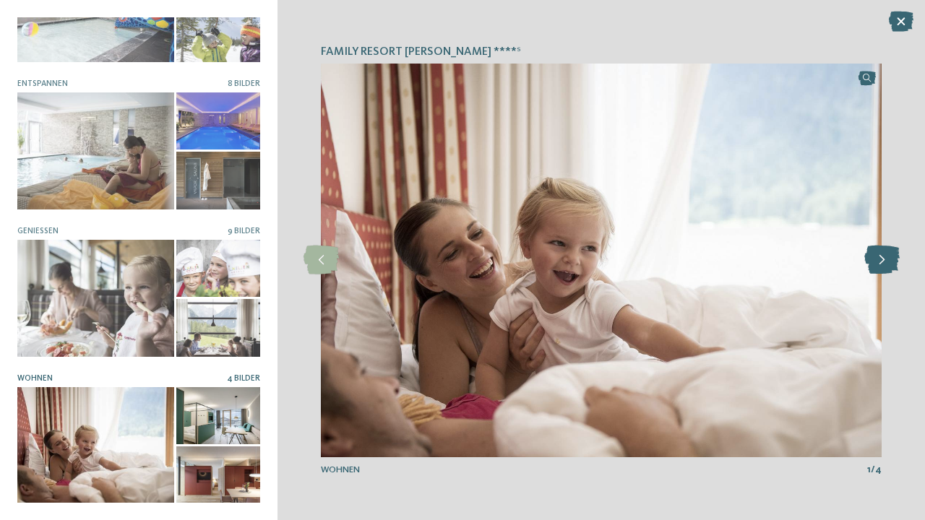
click at [882, 263] on icon at bounding box center [881, 260] width 35 height 29
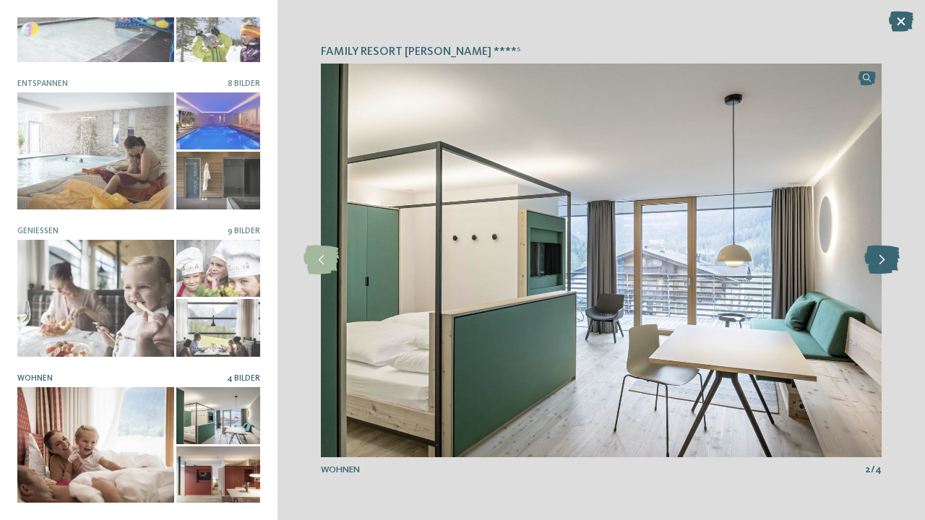
click at [882, 263] on icon at bounding box center [881, 260] width 35 height 29
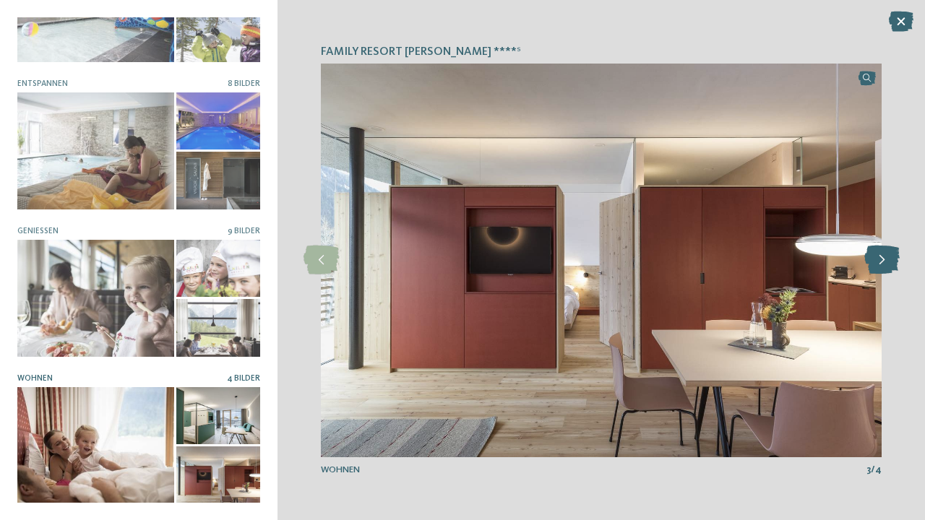
click at [881, 261] on icon at bounding box center [881, 260] width 35 height 29
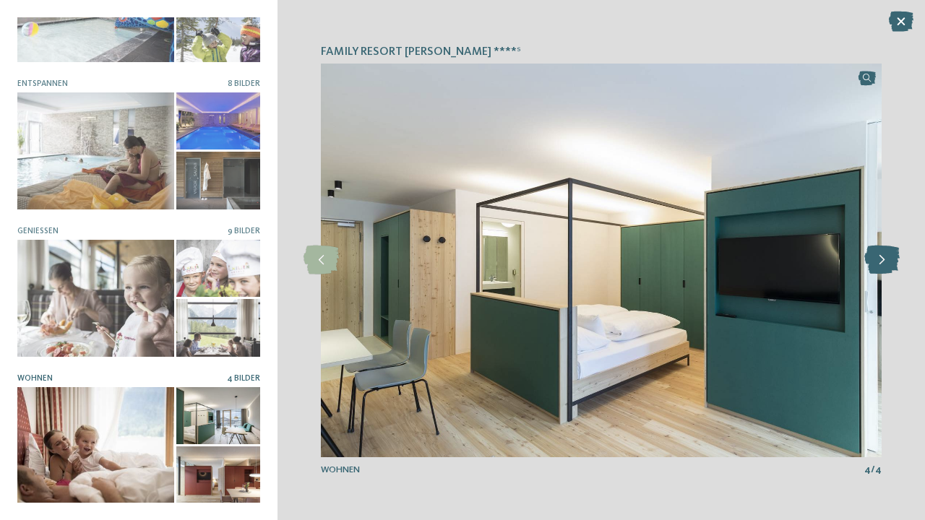
click at [881, 261] on icon at bounding box center [881, 260] width 35 height 29
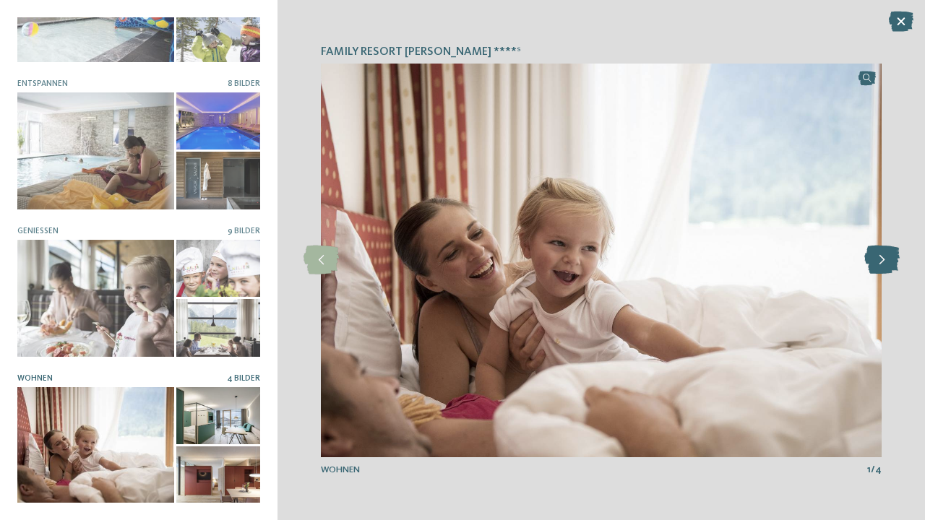
click at [881, 261] on icon at bounding box center [881, 260] width 35 height 29
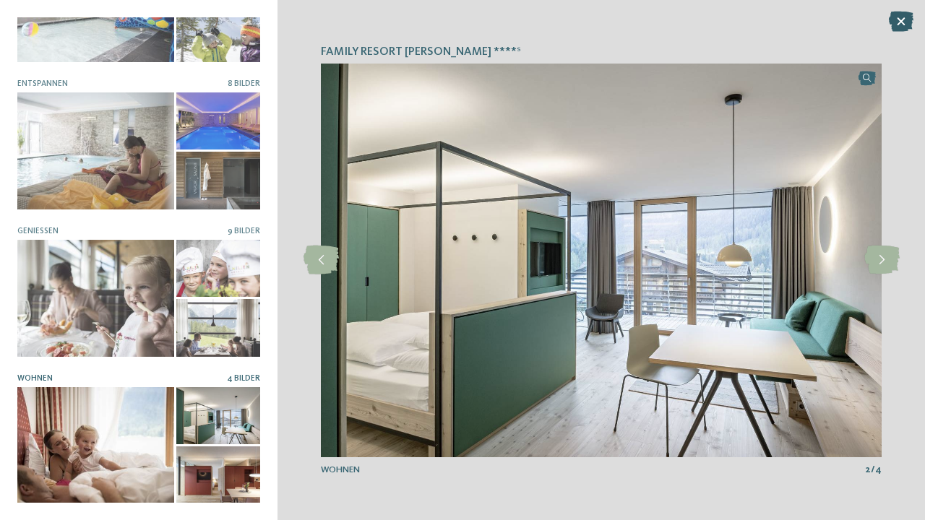
click at [901, 28] on icon at bounding box center [901, 22] width 25 height 20
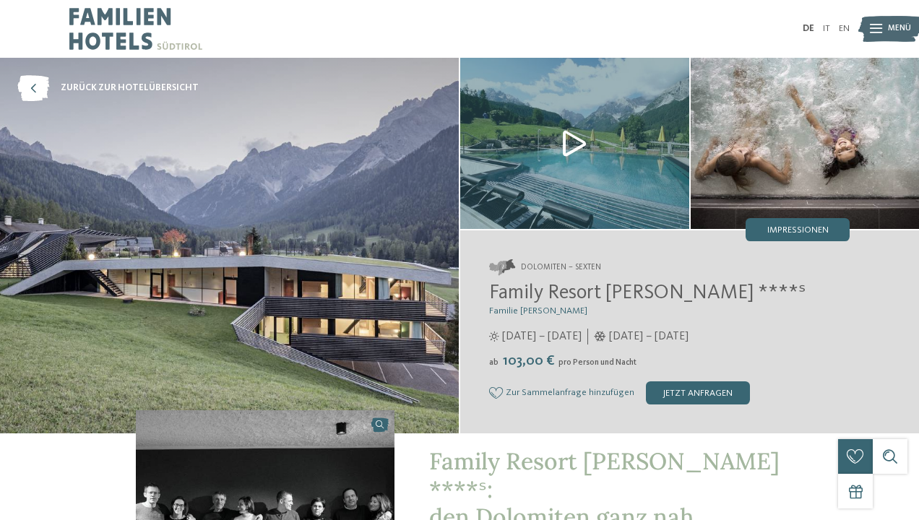
scroll to position [0, 0]
drag, startPoint x: 435, startPoint y: 454, endPoint x: 683, endPoint y: 421, distance: 250.6
drag, startPoint x: 683, startPoint y: 421, endPoint x: 656, endPoint y: 462, distance: 48.9
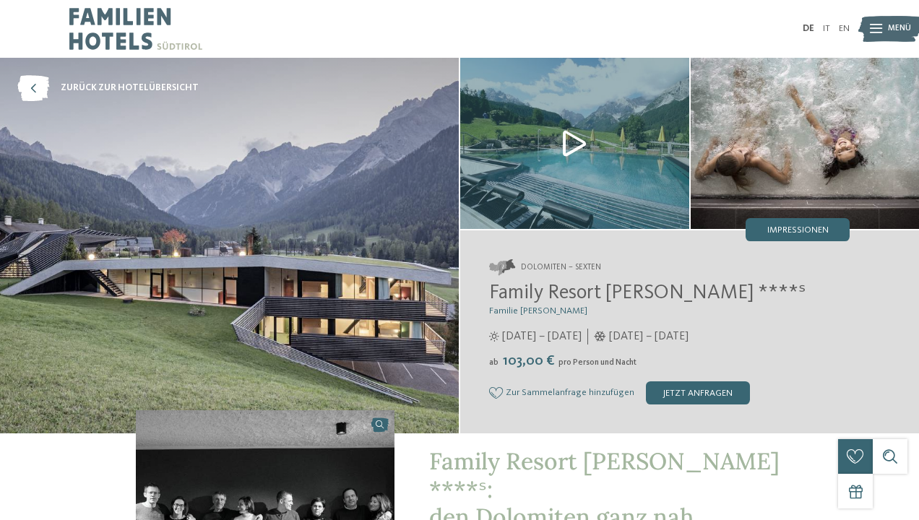
copy div "Impressionen Family Resort Rainer"
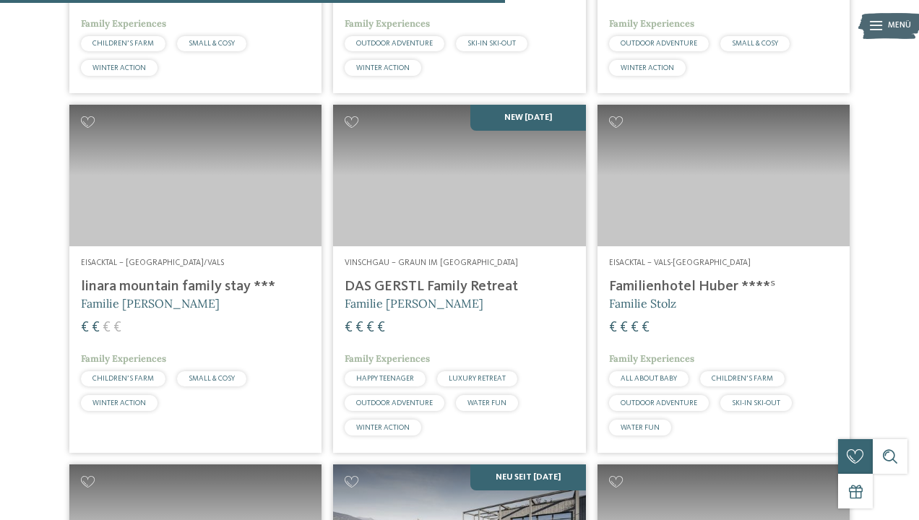
scroll to position [2071, 0]
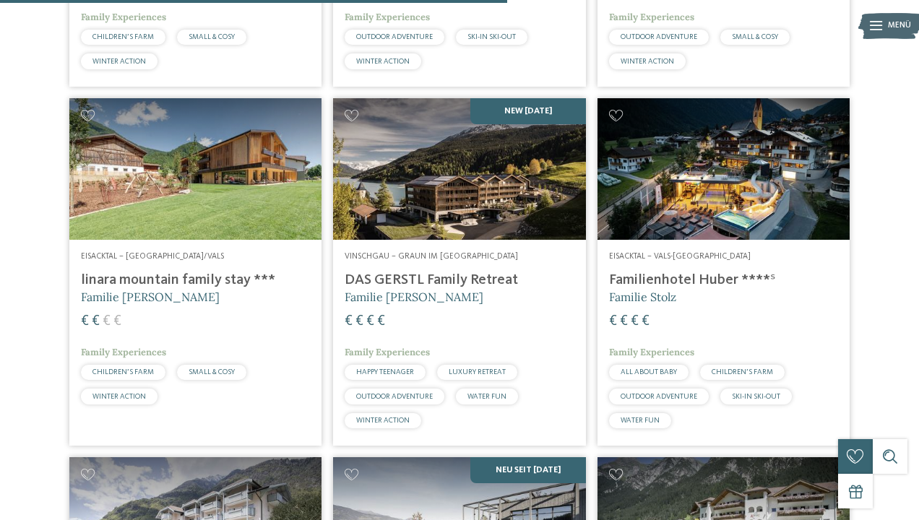
click at [109, 289] on h4 "linara mountain family stay ***" at bounding box center [195, 280] width 229 height 17
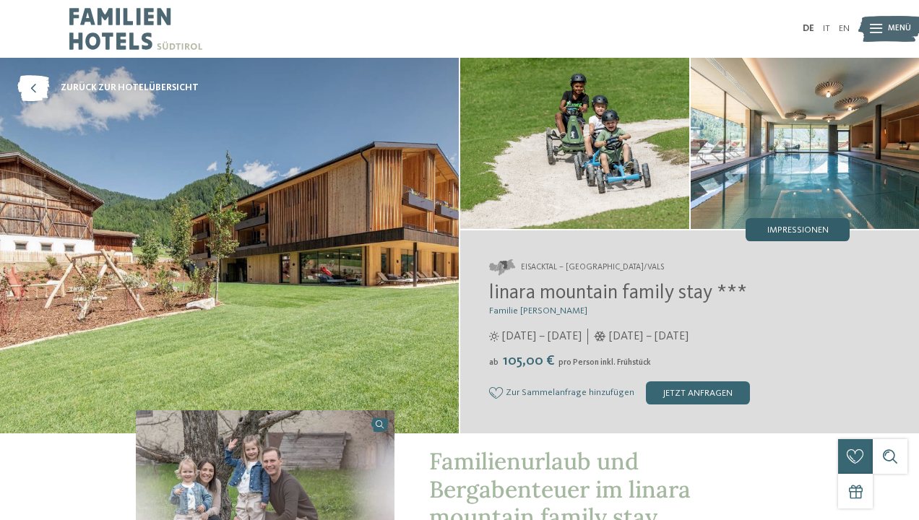
click at [802, 233] on span "Impressionen" at bounding box center [797, 230] width 61 height 9
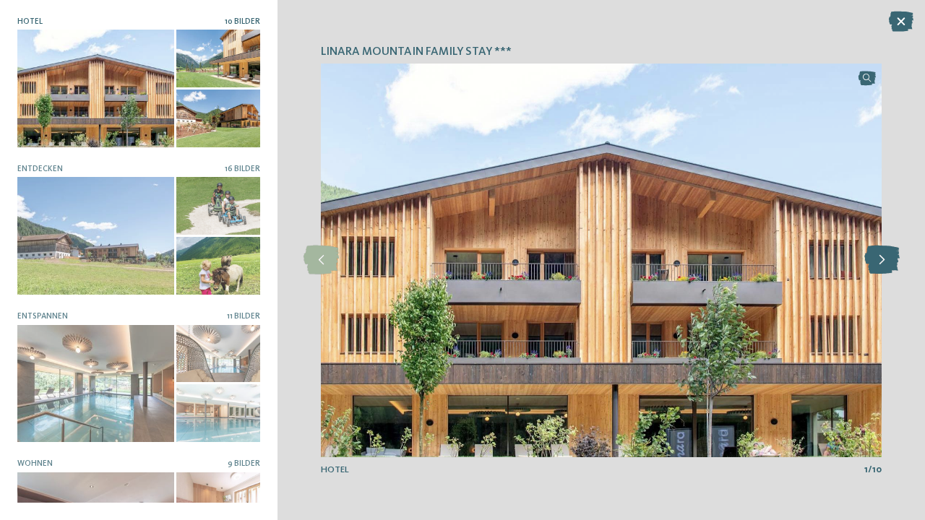
click at [885, 262] on icon at bounding box center [881, 260] width 35 height 29
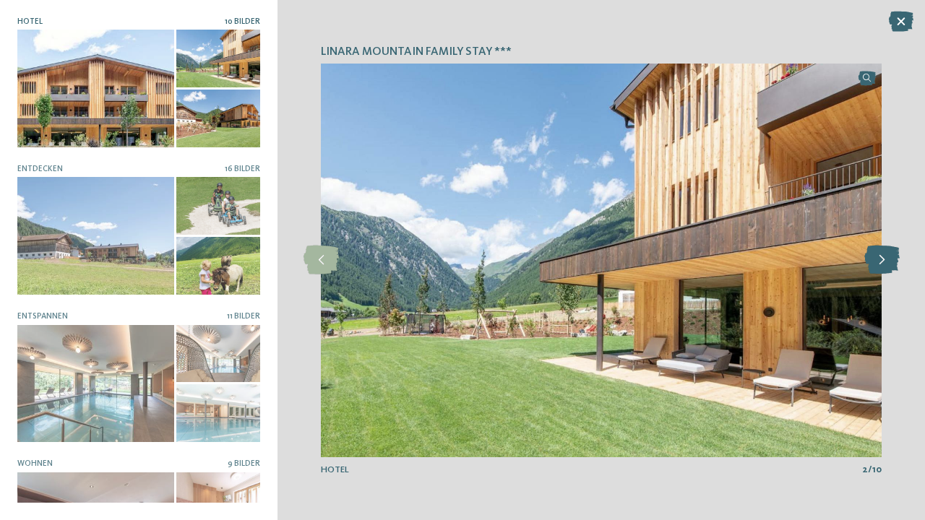
click at [885, 262] on icon at bounding box center [881, 260] width 35 height 29
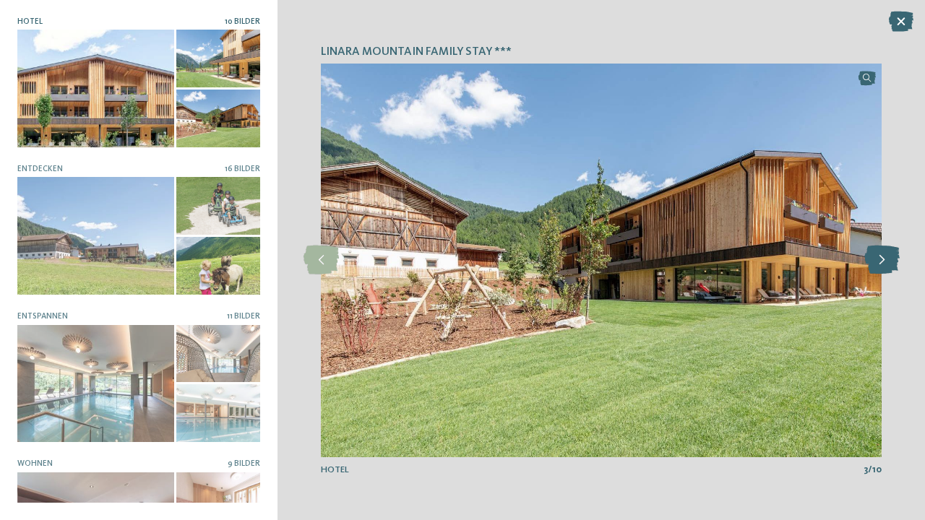
click at [885, 262] on icon at bounding box center [881, 260] width 35 height 29
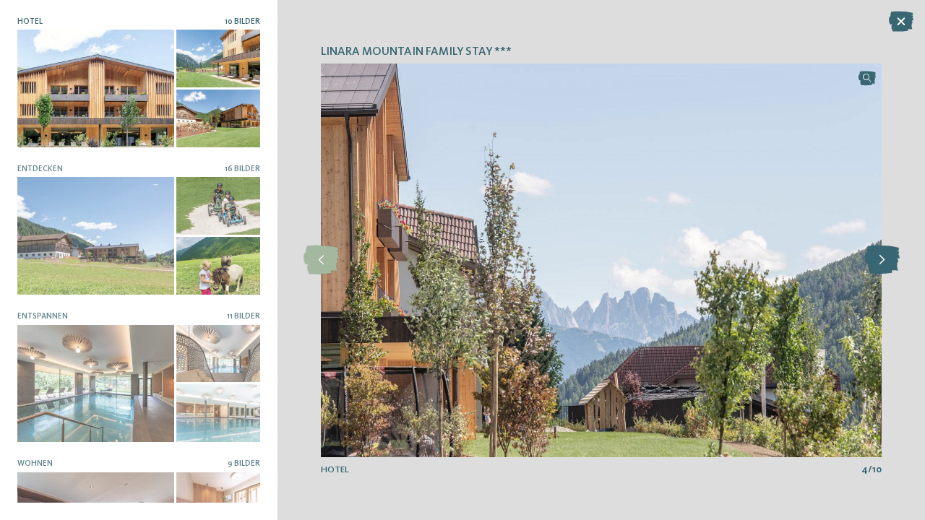
click at [885, 262] on icon at bounding box center [881, 260] width 35 height 29
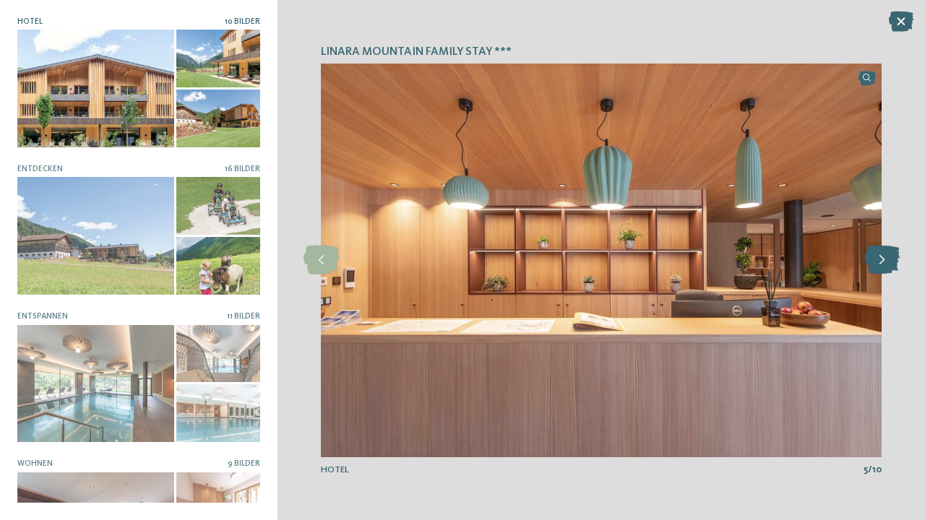
click at [885, 262] on icon at bounding box center [881, 260] width 35 height 29
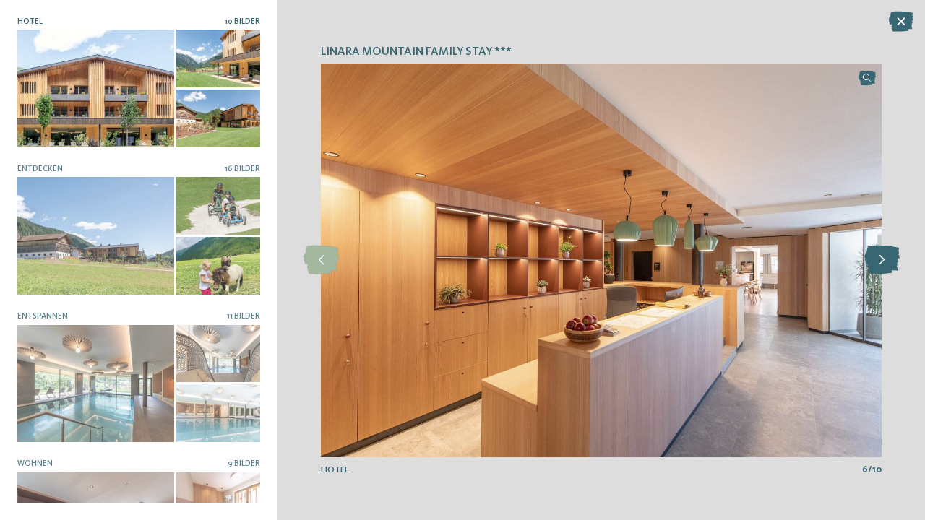
click at [885, 262] on icon at bounding box center [881, 260] width 35 height 29
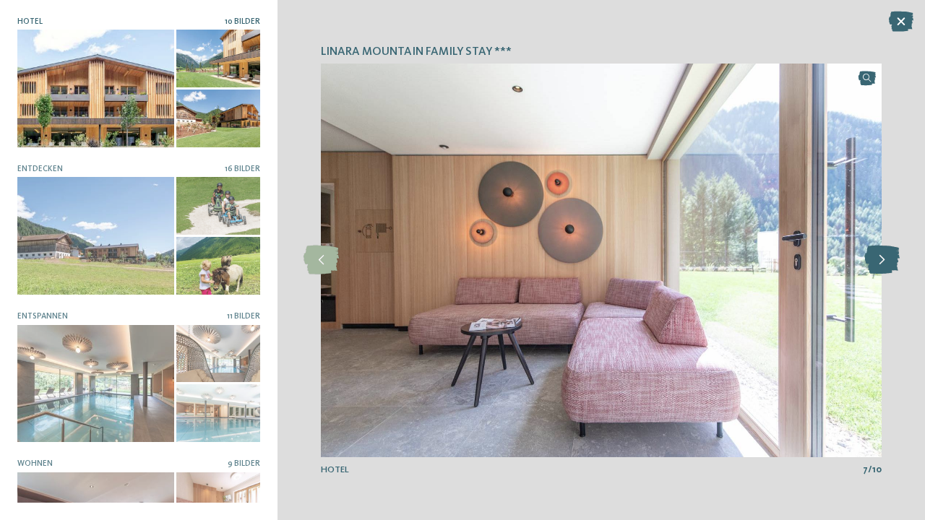
click at [885, 262] on icon at bounding box center [881, 260] width 35 height 29
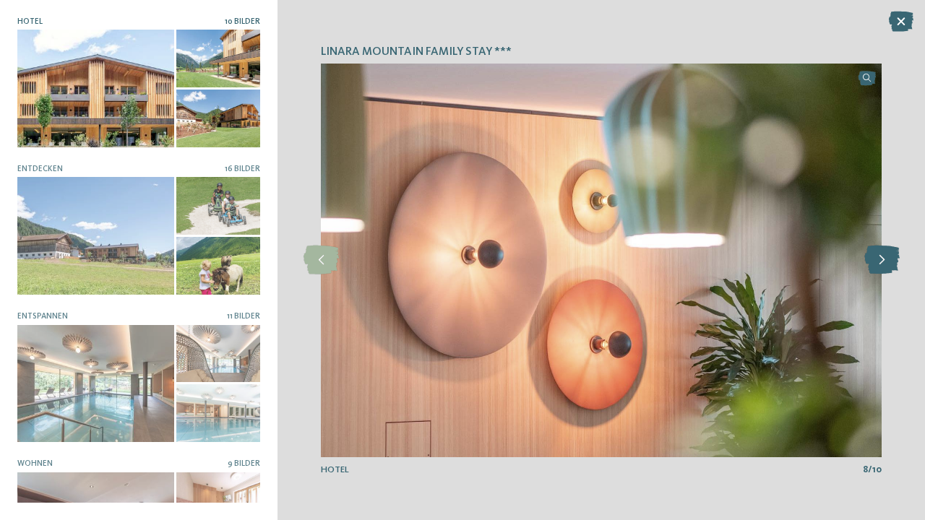
click at [885, 262] on icon at bounding box center [881, 260] width 35 height 29
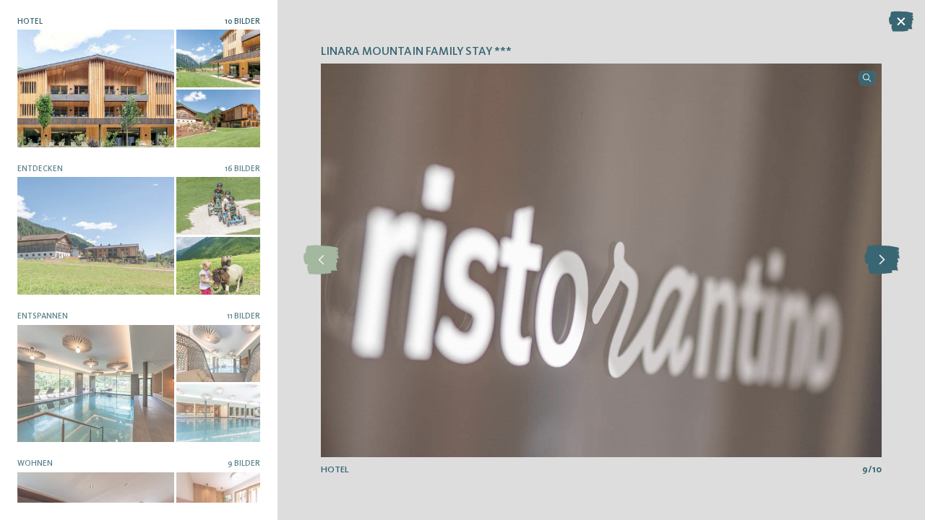
click at [885, 262] on icon at bounding box center [881, 260] width 35 height 29
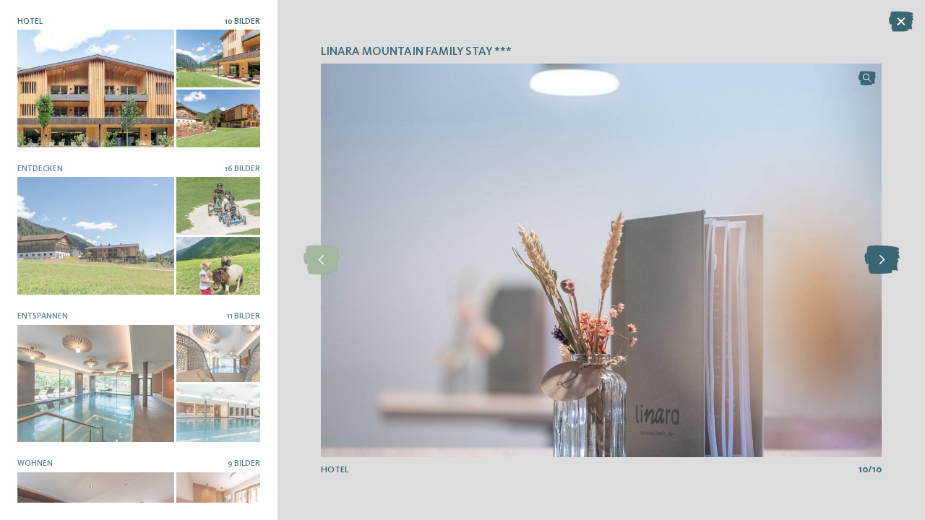
click at [885, 262] on icon at bounding box center [881, 260] width 35 height 29
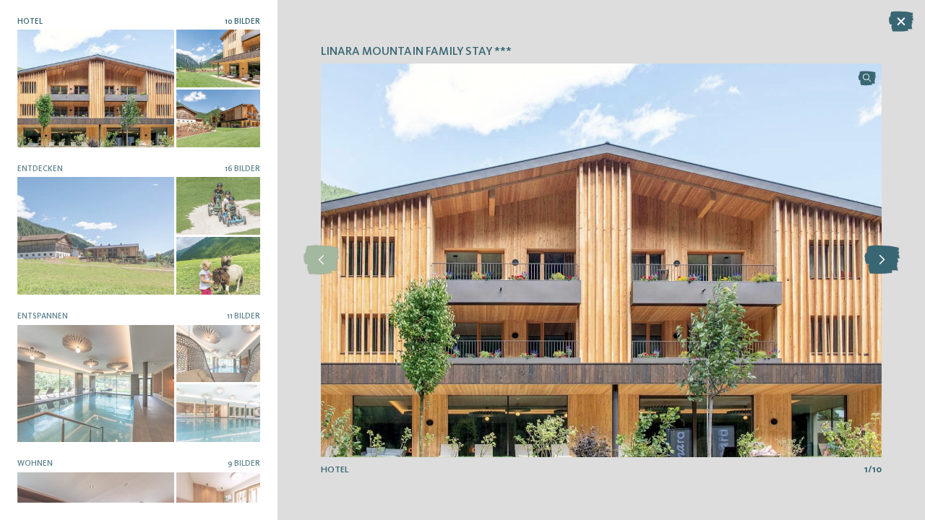
click at [885, 262] on icon at bounding box center [881, 260] width 35 height 29
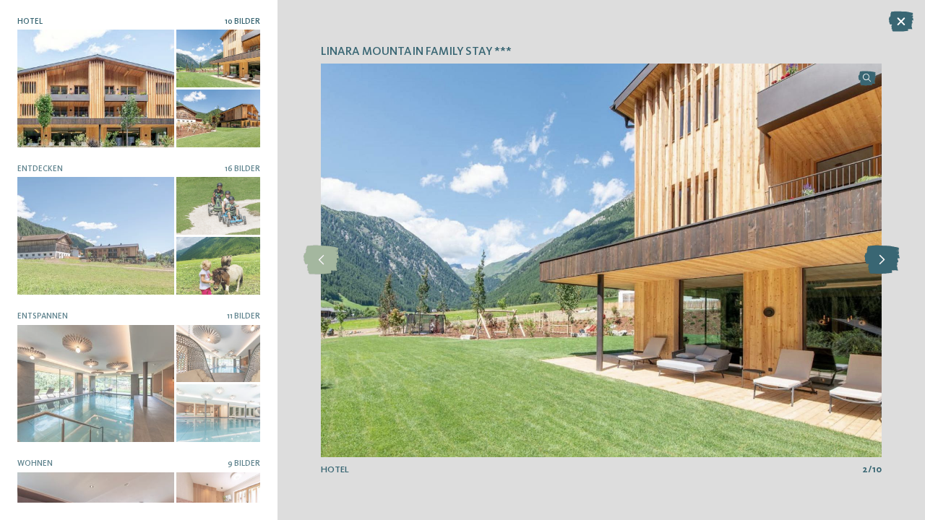
click at [885, 262] on icon at bounding box center [881, 260] width 35 height 29
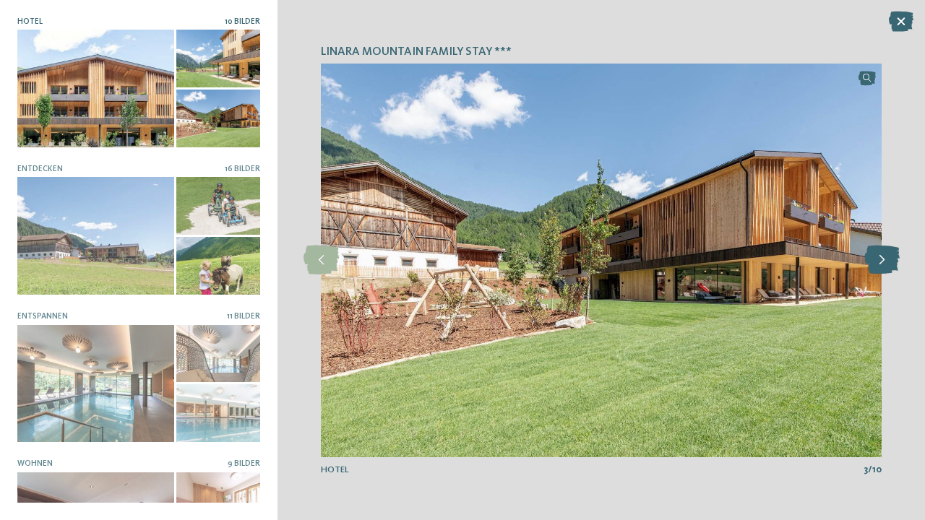
click at [885, 262] on icon at bounding box center [881, 260] width 35 height 29
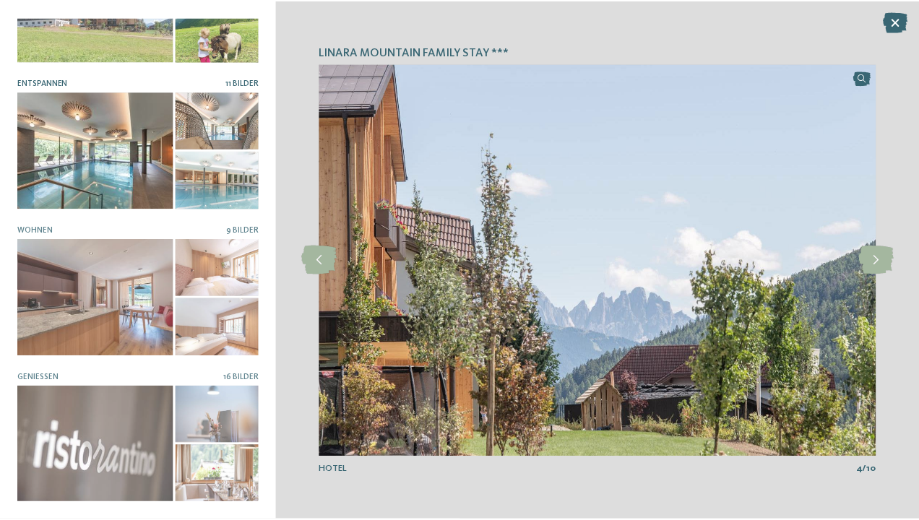
scroll to position [233, 0]
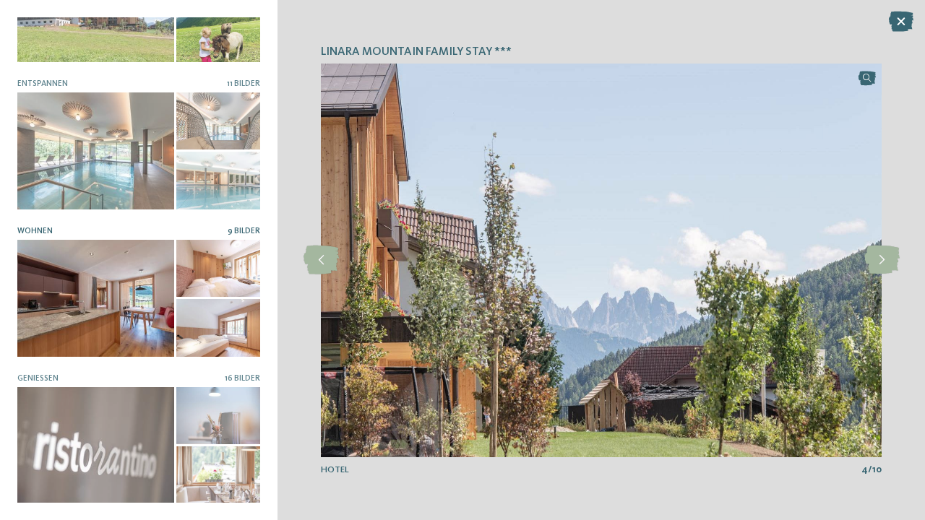
click at [136, 314] on div at bounding box center [95, 299] width 157 height 118
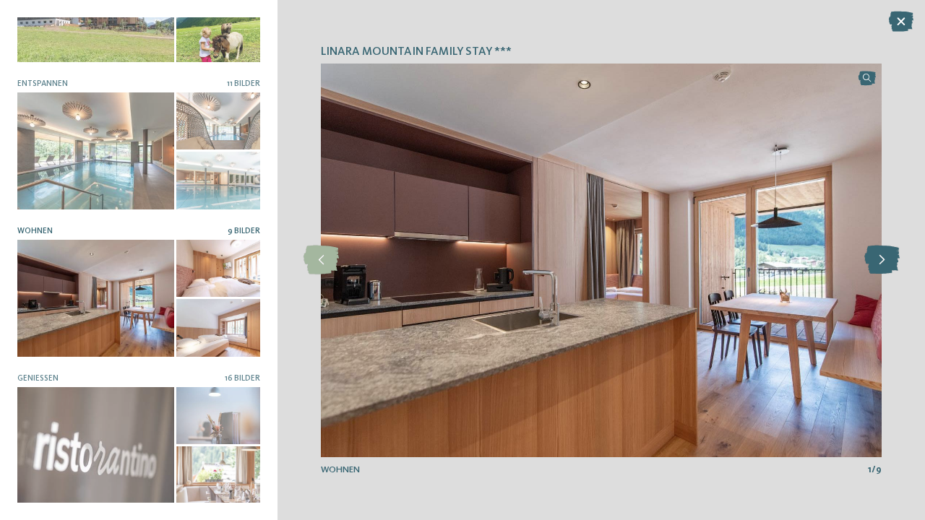
click at [876, 259] on icon at bounding box center [881, 260] width 35 height 29
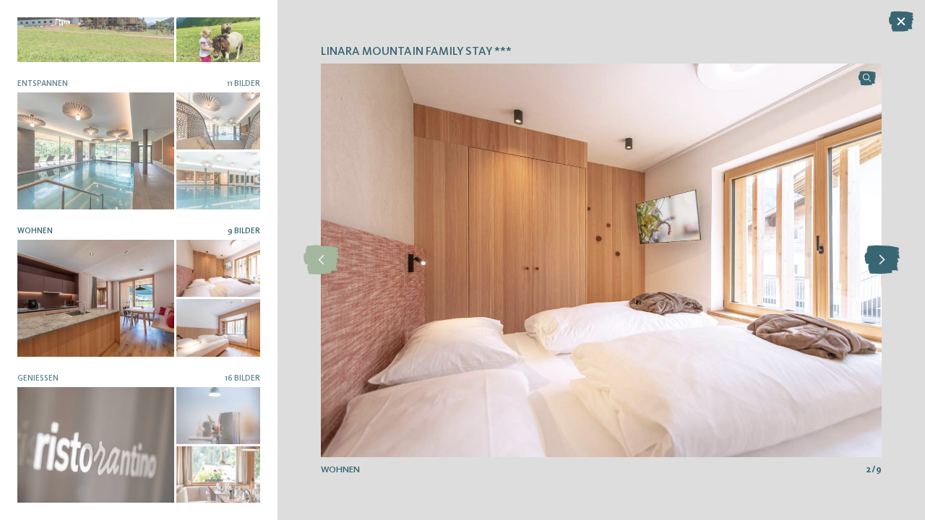
click at [876, 259] on icon at bounding box center [881, 260] width 35 height 29
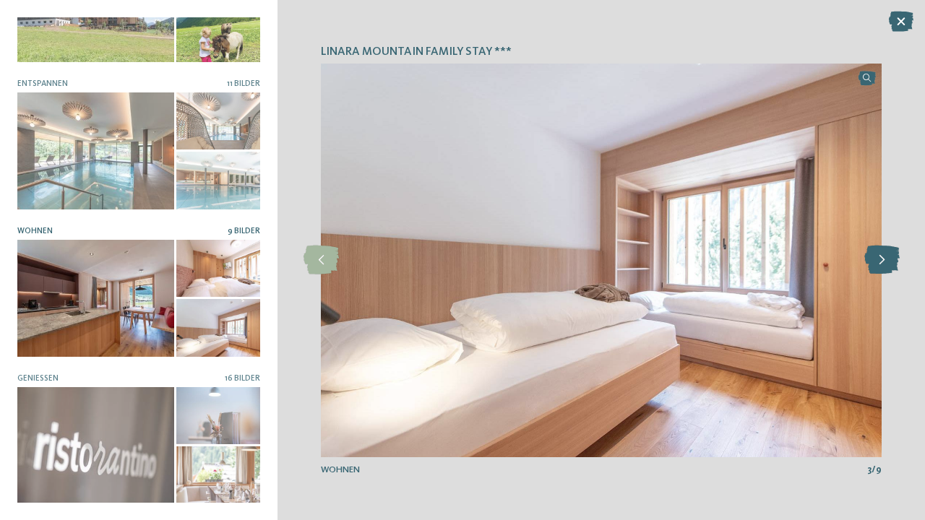
click at [876, 259] on icon at bounding box center [881, 260] width 35 height 29
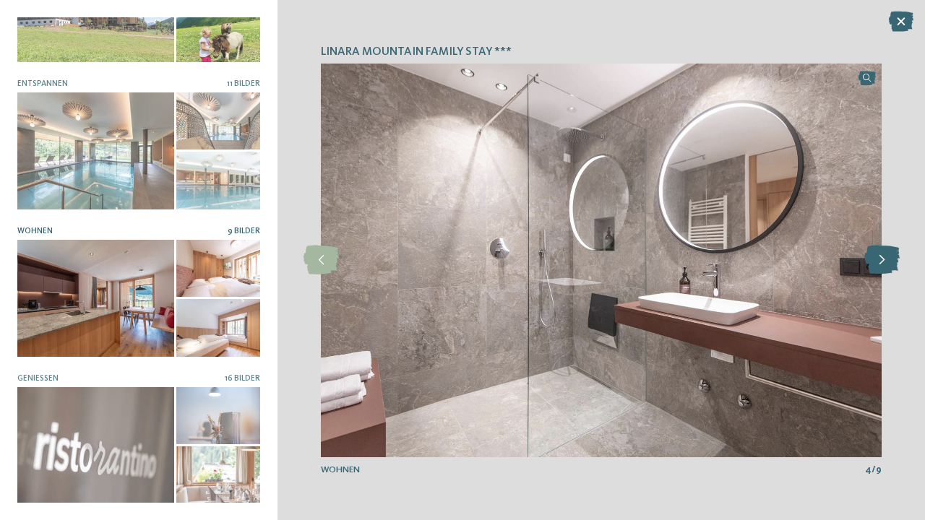
click at [876, 259] on icon at bounding box center [881, 260] width 35 height 29
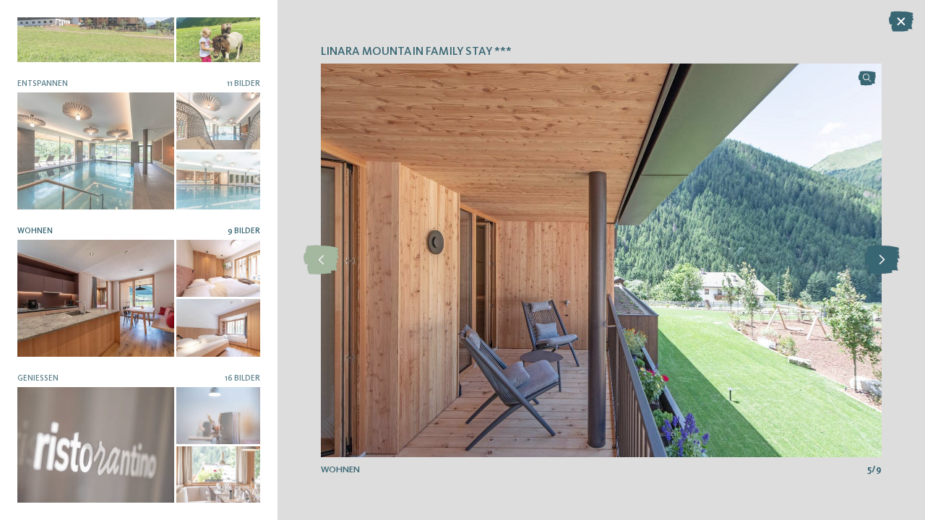
click at [876, 259] on icon at bounding box center [881, 260] width 35 height 29
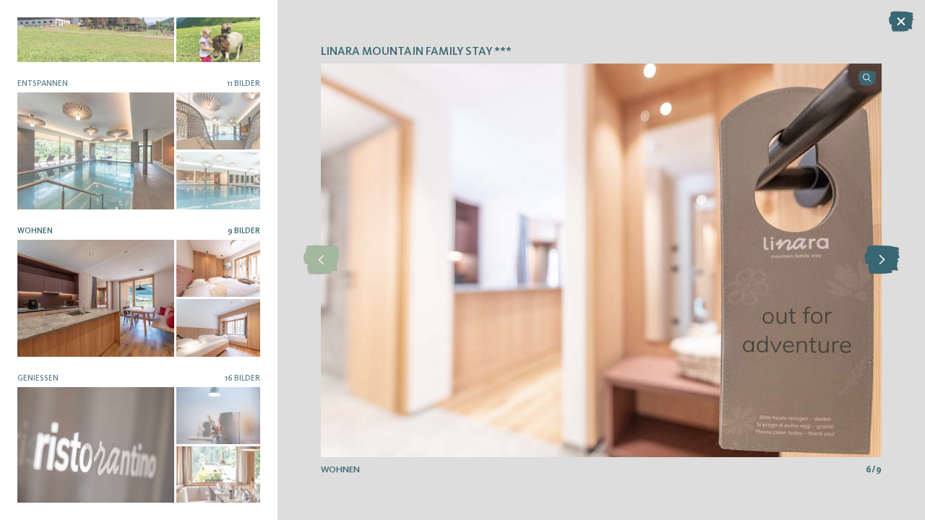
click at [876, 259] on icon at bounding box center [881, 260] width 35 height 29
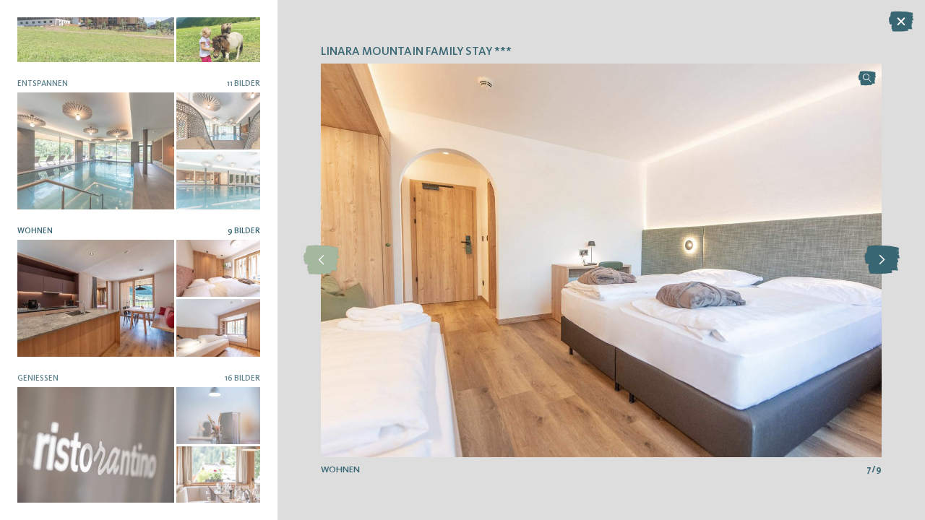
click at [876, 259] on icon at bounding box center [881, 260] width 35 height 29
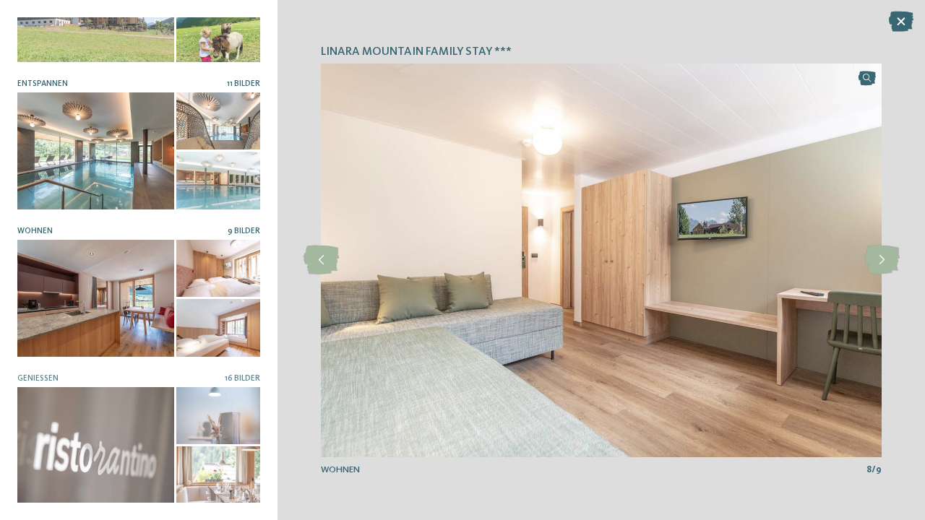
click at [233, 79] on span "11 Bilder" at bounding box center [243, 83] width 33 height 9
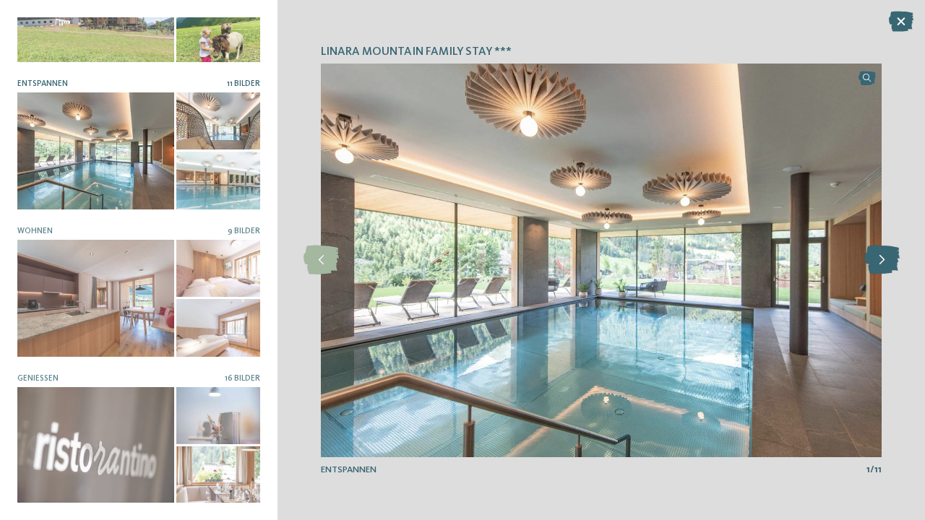
click at [884, 265] on icon at bounding box center [881, 260] width 35 height 29
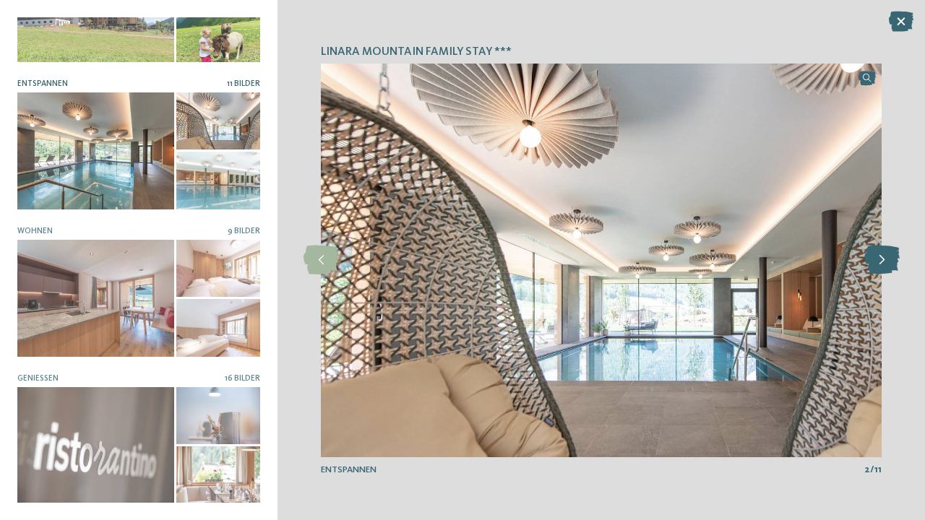
click at [884, 265] on icon at bounding box center [881, 260] width 35 height 29
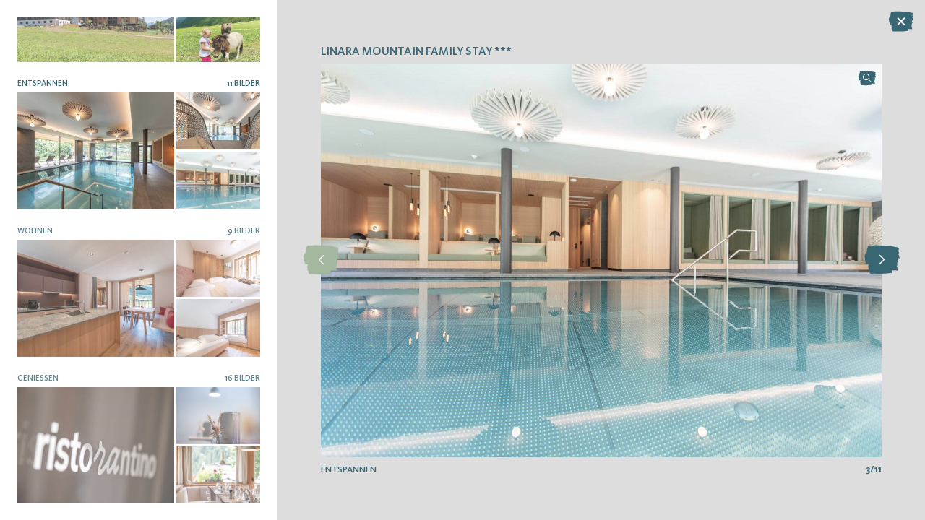
click at [884, 265] on icon at bounding box center [881, 260] width 35 height 29
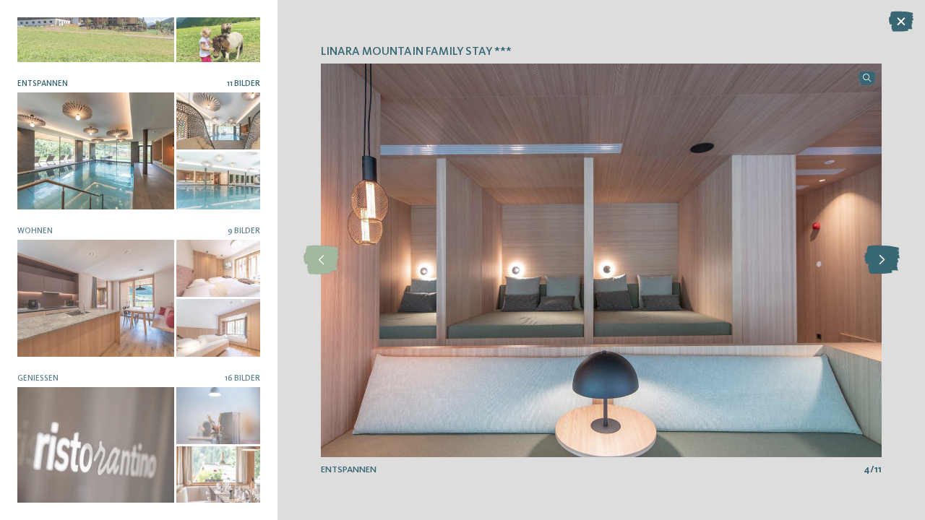
click at [884, 265] on icon at bounding box center [881, 260] width 35 height 29
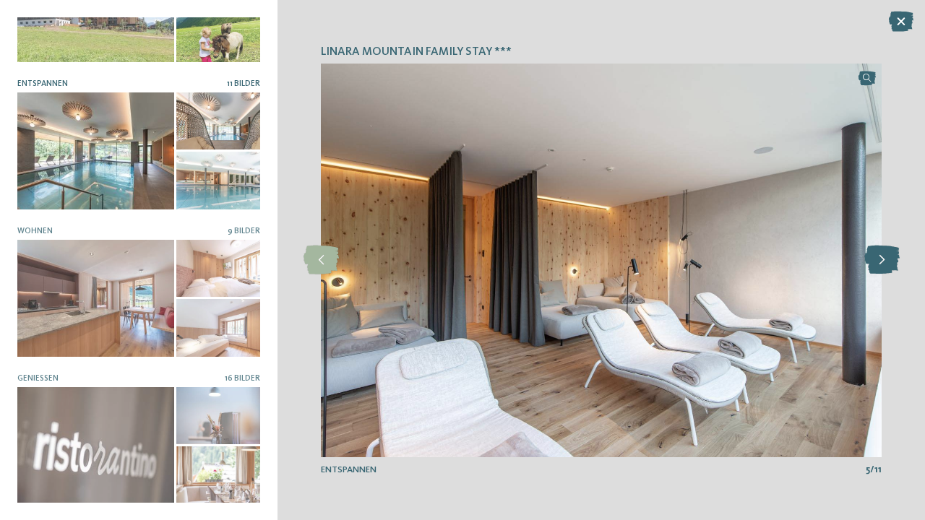
click at [884, 265] on icon at bounding box center [881, 260] width 35 height 29
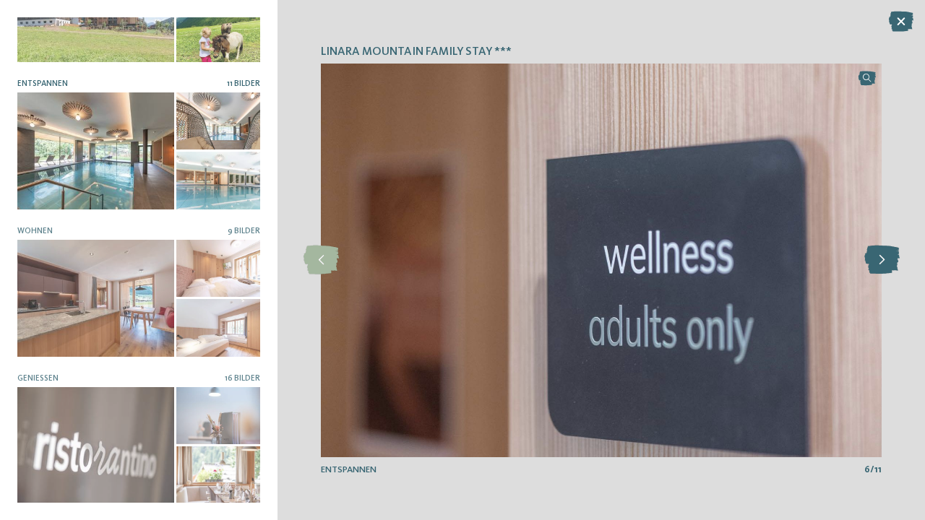
click at [884, 265] on icon at bounding box center [881, 260] width 35 height 29
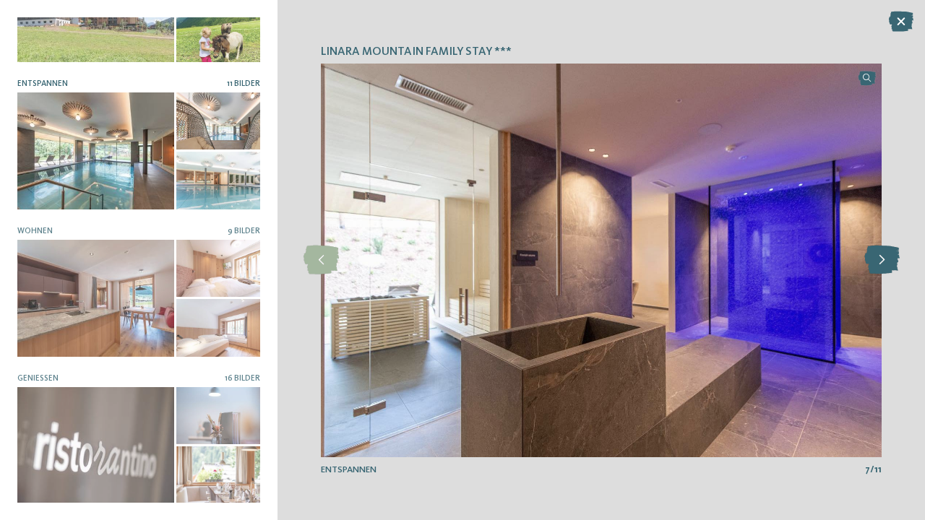
click at [884, 265] on icon at bounding box center [881, 260] width 35 height 29
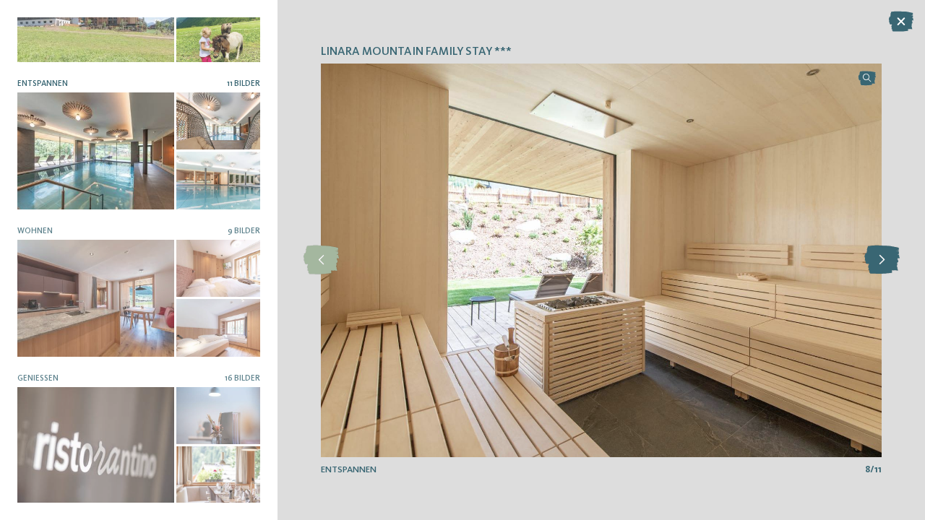
click at [884, 265] on icon at bounding box center [881, 260] width 35 height 29
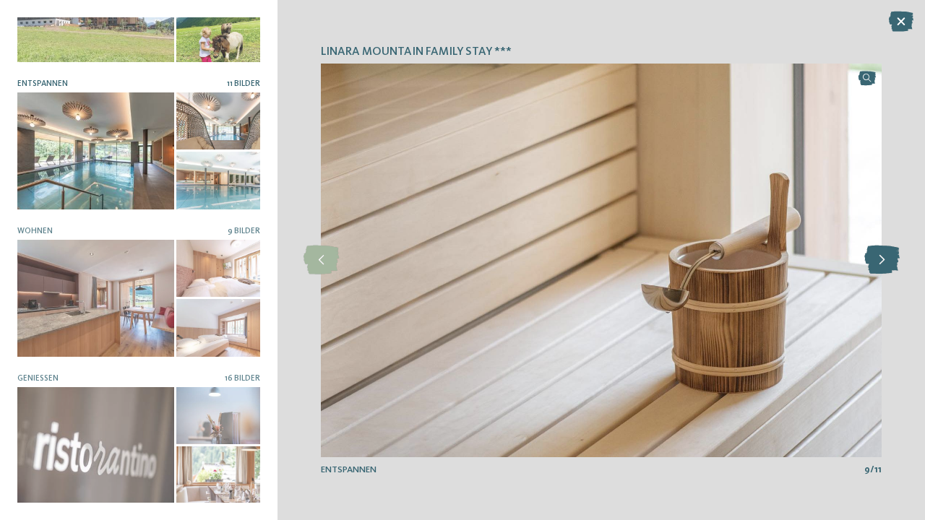
click at [884, 265] on icon at bounding box center [881, 260] width 35 height 29
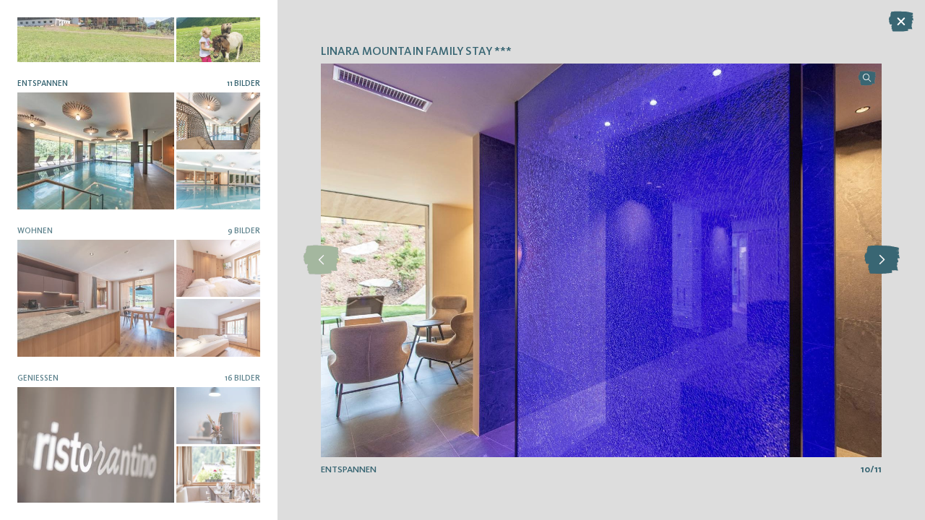
click at [884, 265] on icon at bounding box center [881, 260] width 35 height 29
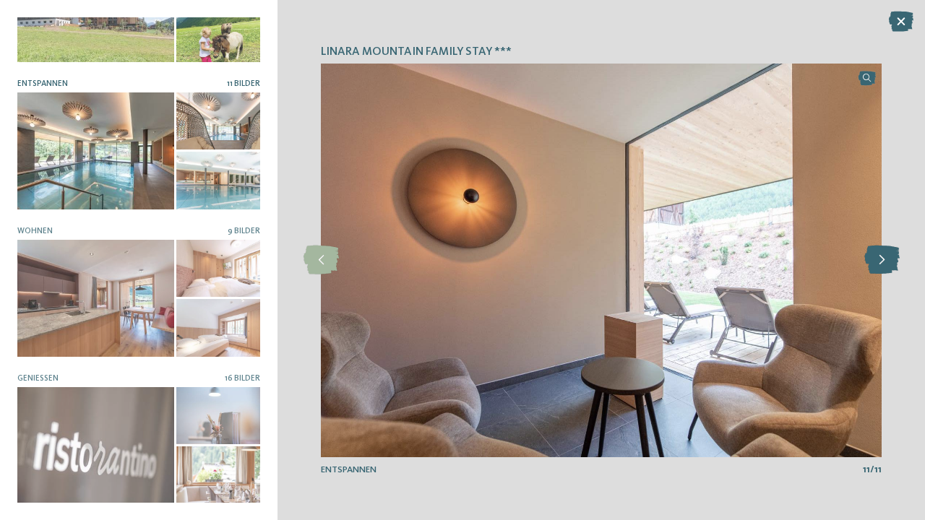
click at [884, 265] on icon at bounding box center [881, 260] width 35 height 29
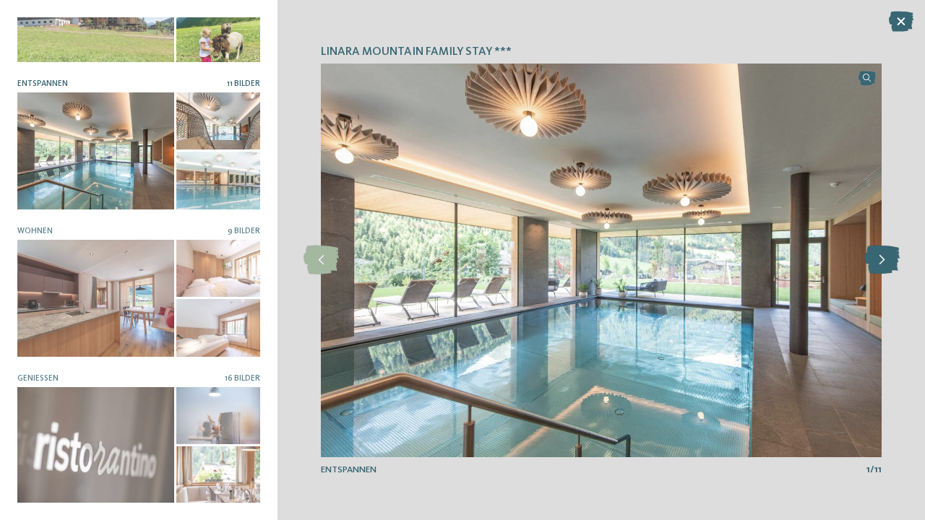
click at [884, 265] on icon at bounding box center [881, 260] width 35 height 29
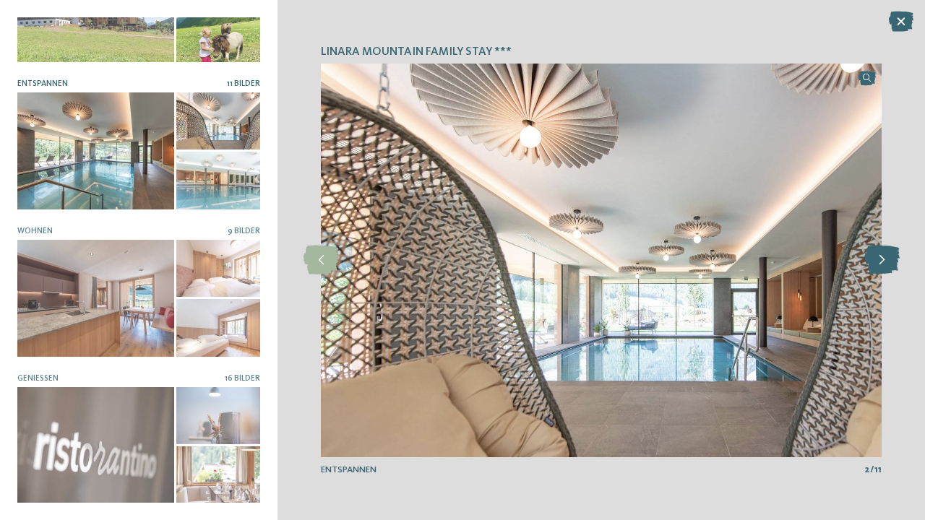
click at [884, 265] on icon at bounding box center [881, 260] width 35 height 29
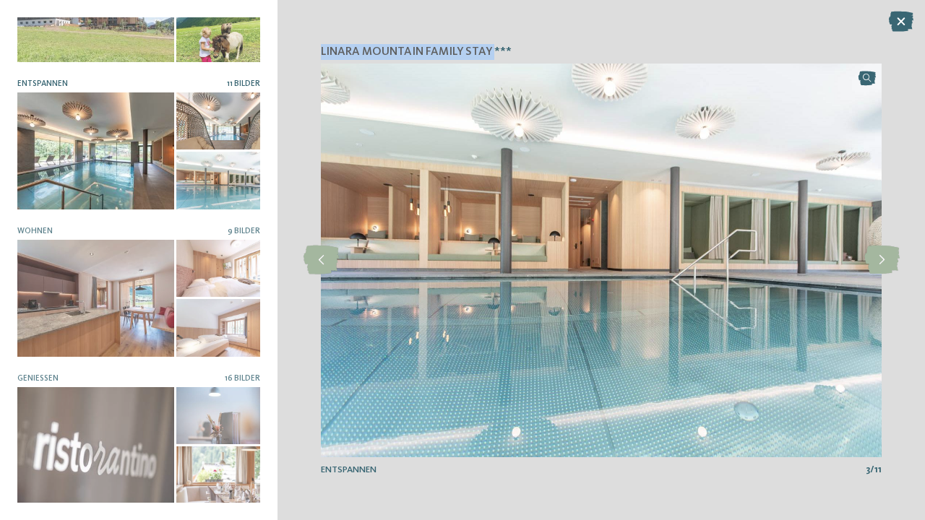
drag, startPoint x: 322, startPoint y: 51, endPoint x: 497, endPoint y: 53, distance: 174.9
click at [497, 53] on span "linara mountain family stay ***" at bounding box center [416, 52] width 191 height 16
copy span "linara mountain family stay"
click at [902, 27] on icon at bounding box center [901, 22] width 25 height 20
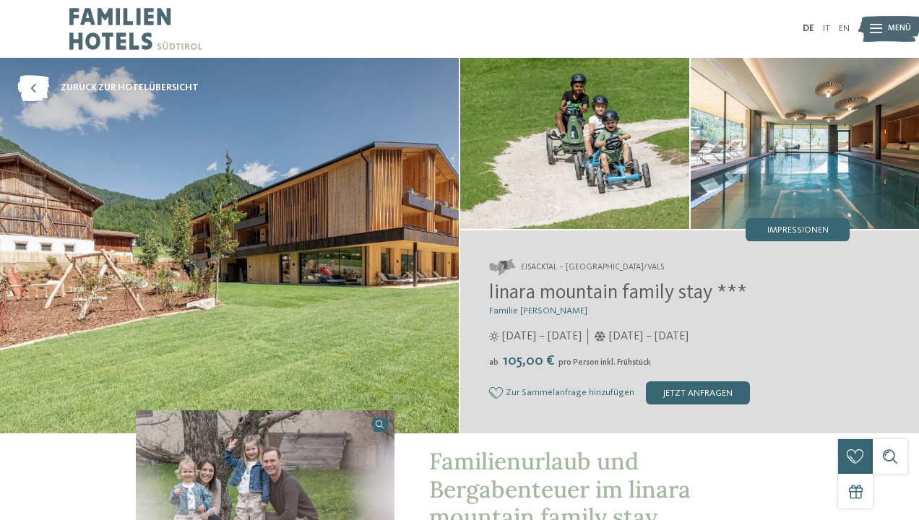
scroll to position [1, 0]
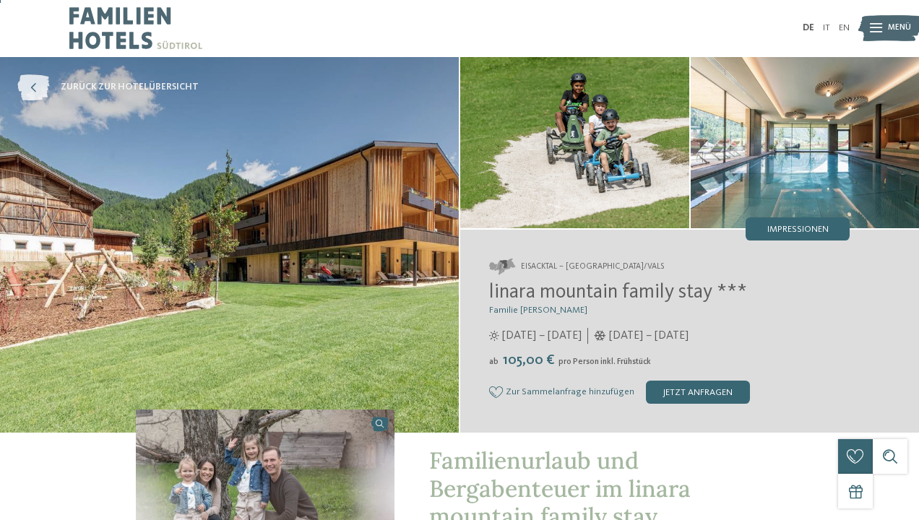
click at [32, 85] on icon at bounding box center [33, 87] width 32 height 26
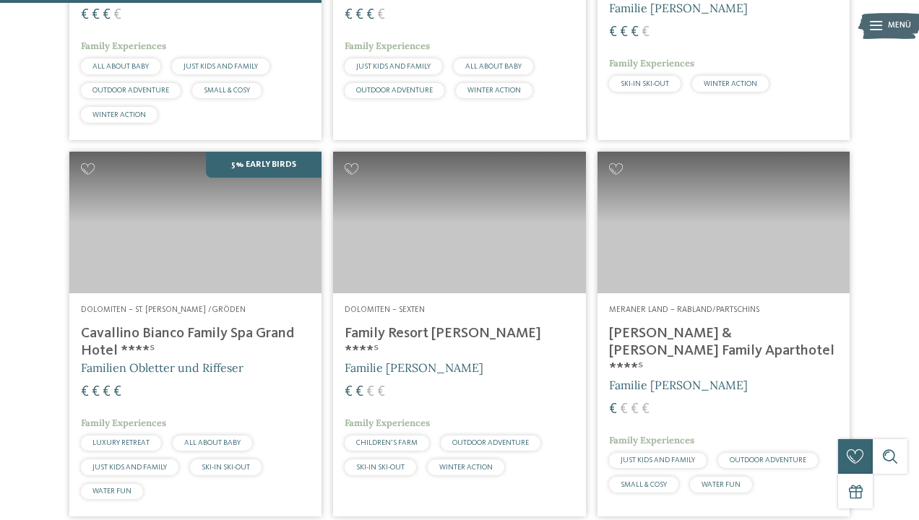
scroll to position [1167, 0]
